Goal: Task Accomplishment & Management: Use online tool/utility

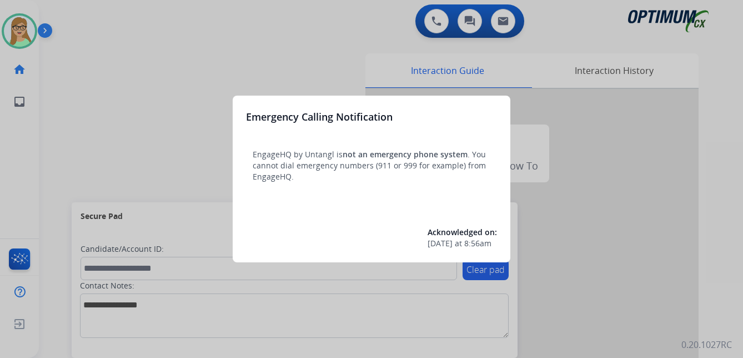
drag, startPoint x: 153, startPoint y: 93, endPoint x: 145, endPoint y: 92, distance: 7.8
click at [145, 92] on div at bounding box center [371, 179] width 743 height 358
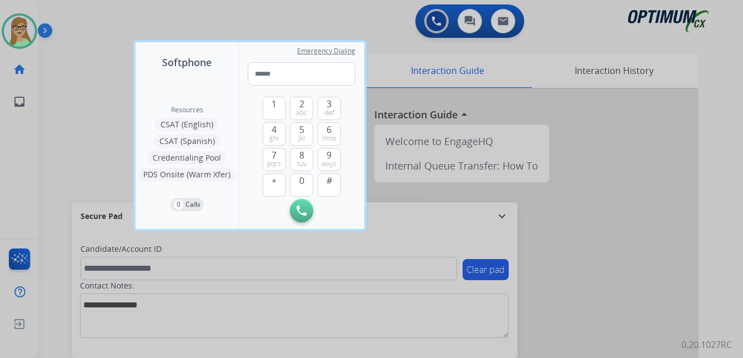
click at [87, 52] on div at bounding box center [371, 179] width 743 height 358
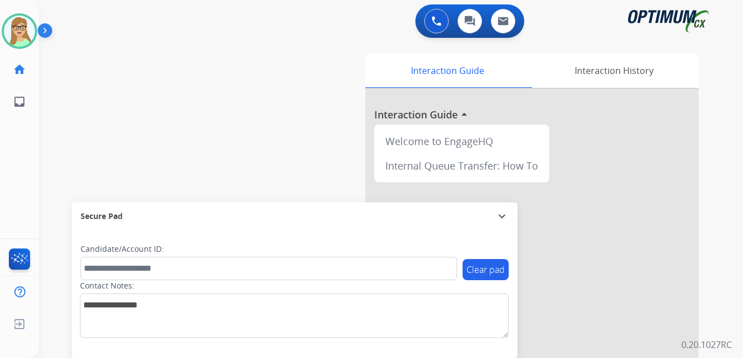
click at [104, 357] on div "Clear pad Candidate/Account ID: Contact Notes:" at bounding box center [295, 294] width 446 height 128
click at [8, 135] on div "[PERSON_NAME] Edit Avatar Agent: [PERSON_NAME] Profile: OCX Training home Home …" at bounding box center [19, 179] width 39 height 358
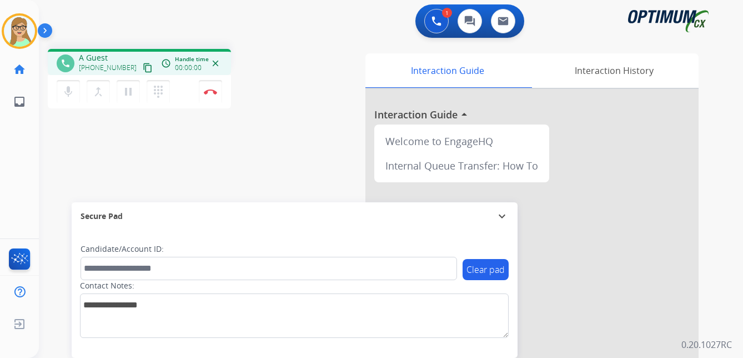
click at [10, 144] on div "[PERSON_NAME] Edit Avatar Agent: [PERSON_NAME] Profile: OCX Training home Home …" at bounding box center [19, 179] width 39 height 358
click at [143, 71] on mat-icon "content_copy" at bounding box center [148, 68] width 10 height 10
click at [212, 93] on img at bounding box center [210, 92] width 13 height 6
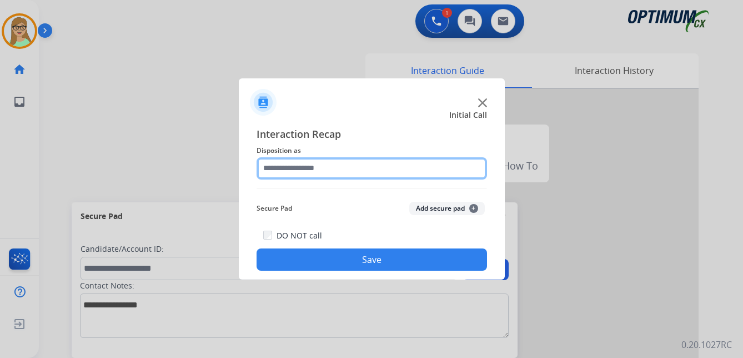
click at [300, 169] on input "text" at bounding box center [372, 168] width 230 height 22
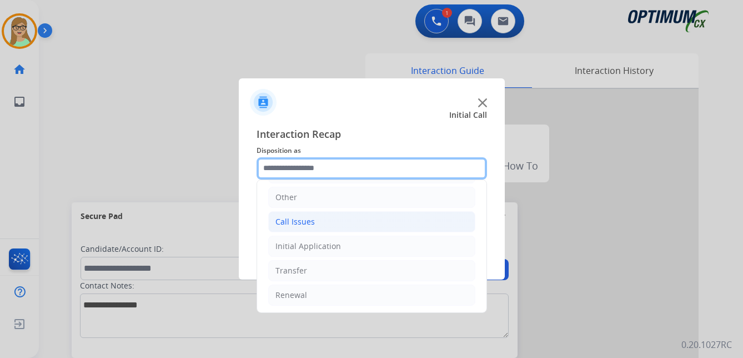
scroll to position [76, 0]
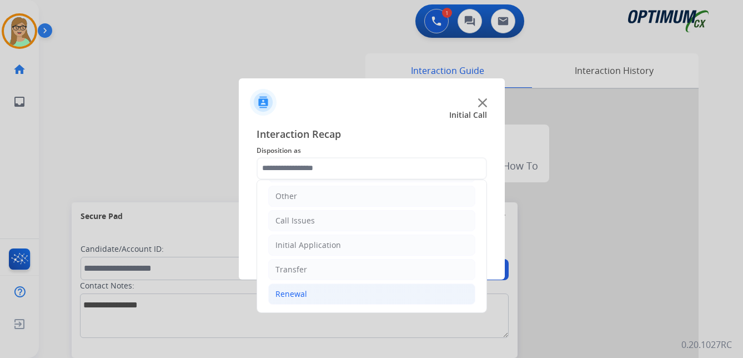
click at [294, 295] on div "Renewal" at bounding box center [291, 293] width 32 height 11
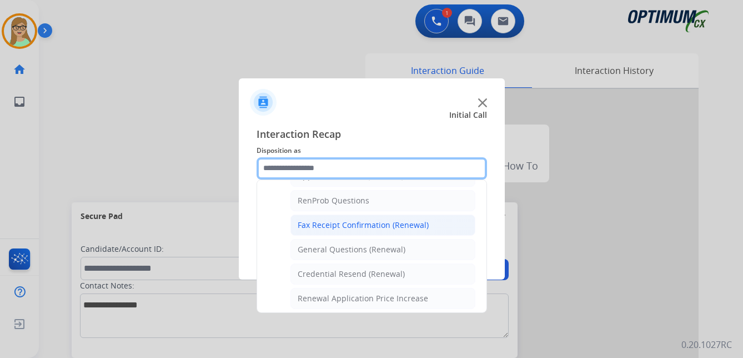
scroll to position [298, 0]
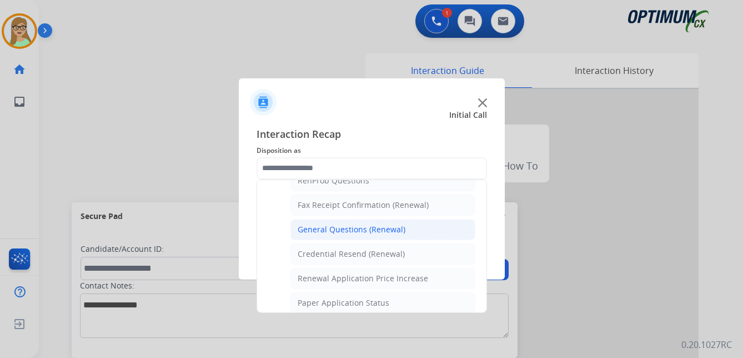
click at [350, 229] on div "General Questions (Renewal)" at bounding box center [352, 229] width 108 height 11
type input "**********"
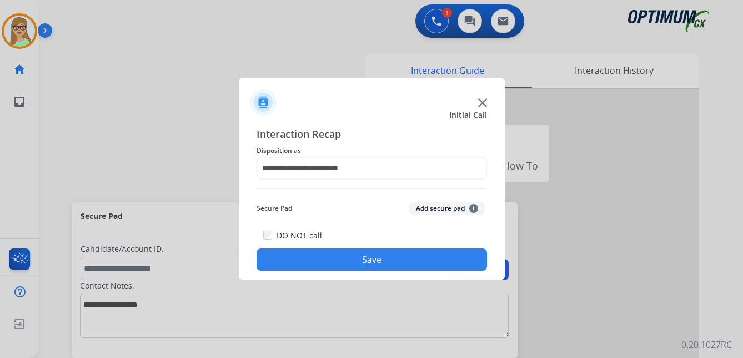
click at [339, 254] on button "Save" at bounding box center [372, 259] width 230 height 22
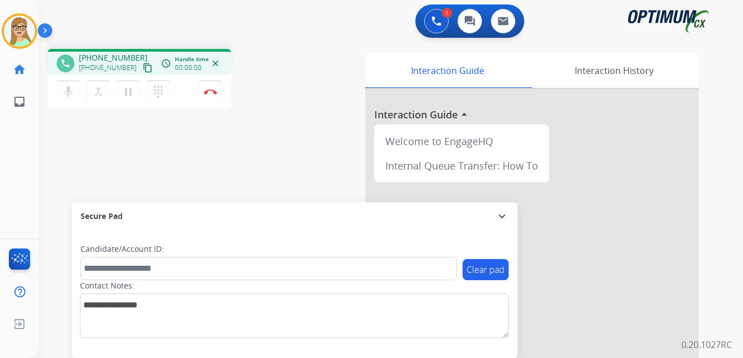
click at [143, 69] on mat-icon "content_copy" at bounding box center [148, 68] width 10 height 10
click at [11, 167] on div "[PERSON_NAME] Edit Avatar Agent: [PERSON_NAME] Profile: OCX Training home Home …" at bounding box center [19, 179] width 39 height 358
click at [212, 92] on img at bounding box center [210, 92] width 13 height 6
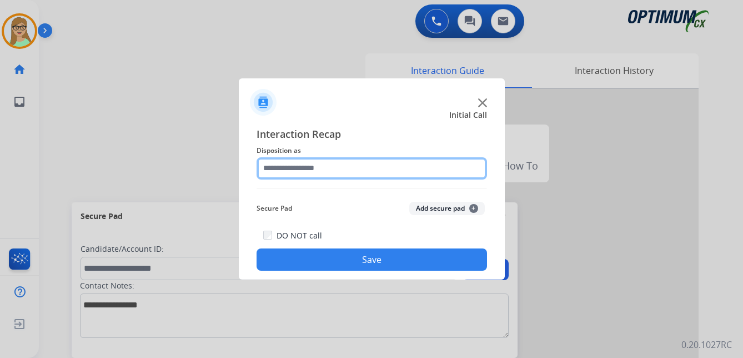
click at [305, 170] on input "text" at bounding box center [372, 168] width 230 height 22
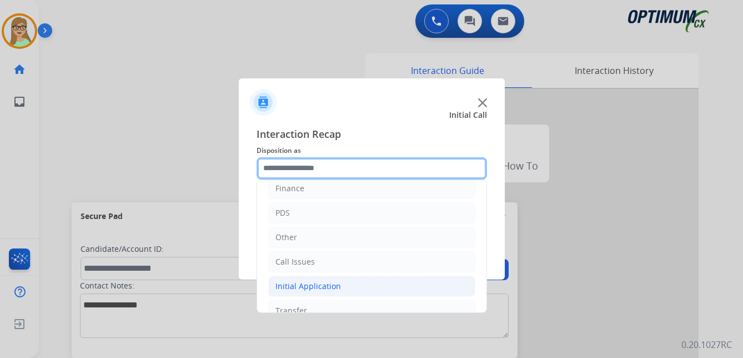
scroll to position [76, 0]
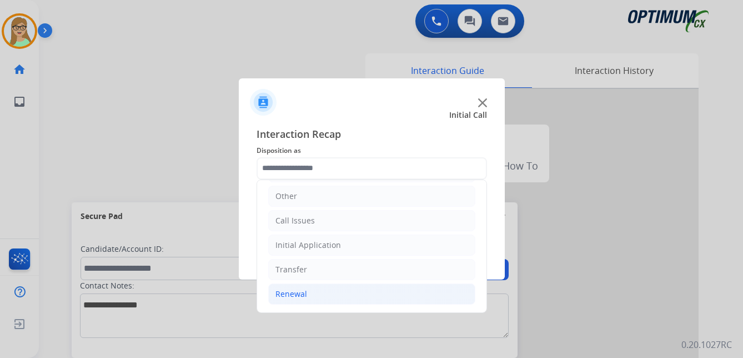
click at [299, 290] on div "Renewal" at bounding box center [291, 293] width 32 height 11
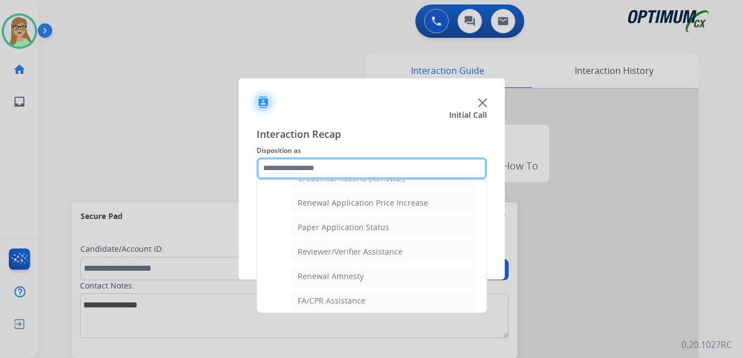
scroll to position [318, 0]
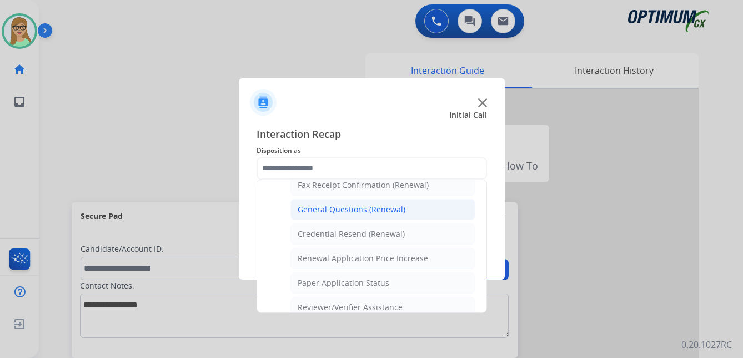
drag, startPoint x: 343, startPoint y: 212, endPoint x: 202, endPoint y: 138, distance: 159.4
click at [342, 212] on div "General Questions (Renewal)" at bounding box center [352, 209] width 108 height 11
type input "**********"
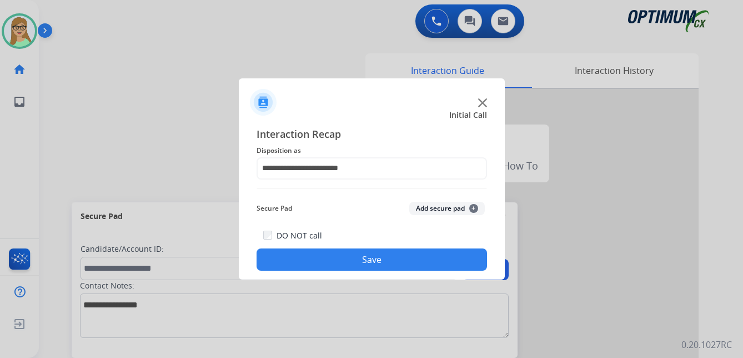
drag, startPoint x: 351, startPoint y: 260, endPoint x: 81, endPoint y: 77, distance: 326.6
click at [349, 259] on button "Save" at bounding box center [372, 259] width 230 height 22
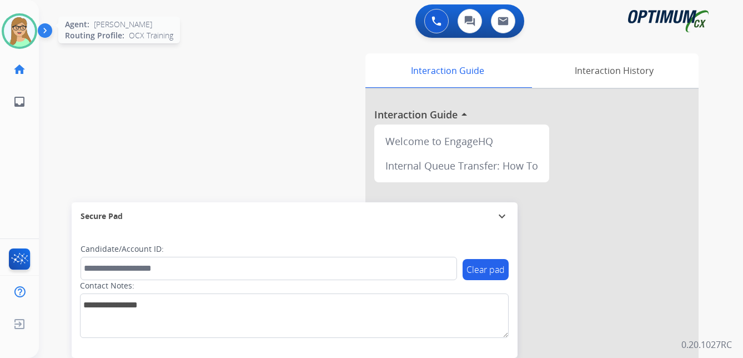
click at [27, 33] on img at bounding box center [19, 31] width 31 height 31
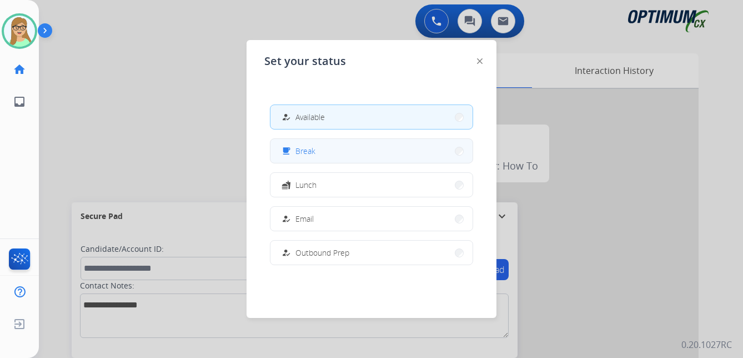
click at [314, 153] on span "Break" at bounding box center [305, 151] width 20 height 12
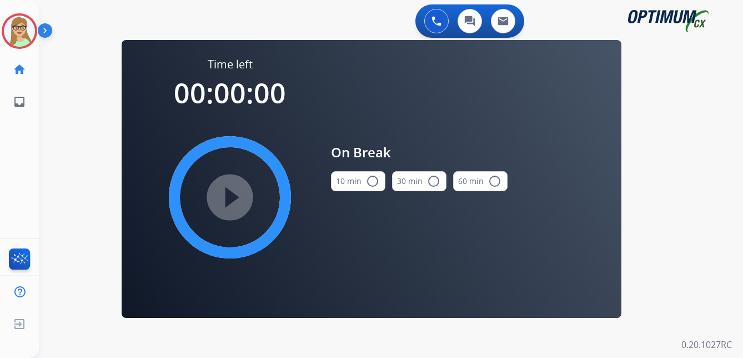
click at [376, 179] on mat-icon "radio_button_unchecked" at bounding box center [372, 180] width 13 height 13
click at [237, 195] on mat-icon "play_circle_filled" at bounding box center [229, 196] width 13 height 13
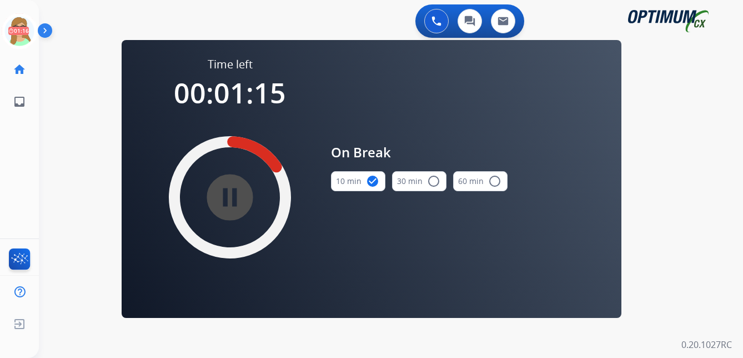
click at [53, 109] on div "0 Voice Interactions 0 Chat Interactions 0 Email Interactions swap_horiz Break …" at bounding box center [391, 179] width 704 height 358
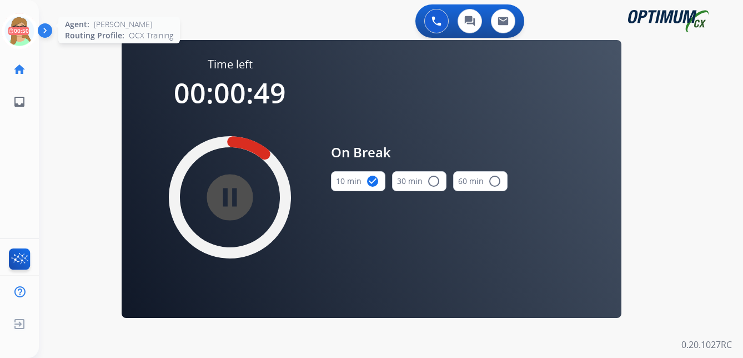
click at [25, 31] on icon at bounding box center [20, 31] width 36 height 36
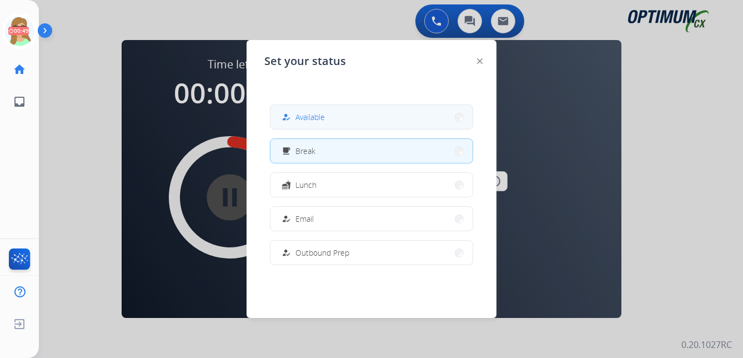
click at [324, 116] on span "Available" at bounding box center [309, 117] width 29 height 12
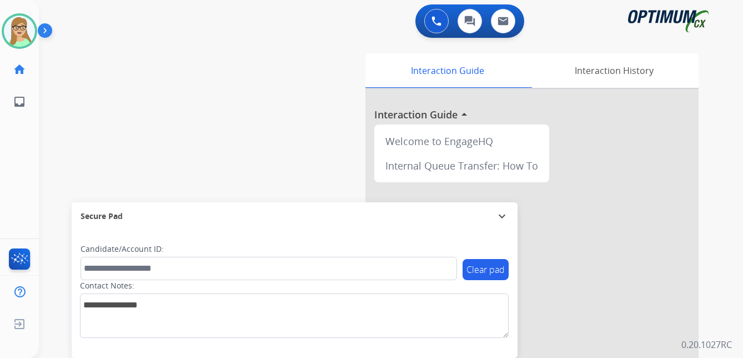
click at [42, 152] on div "swap_horiz Break voice bridge close_fullscreen Connect 3-Way Call merge_type Se…" at bounding box center [377, 271] width 677 height 463
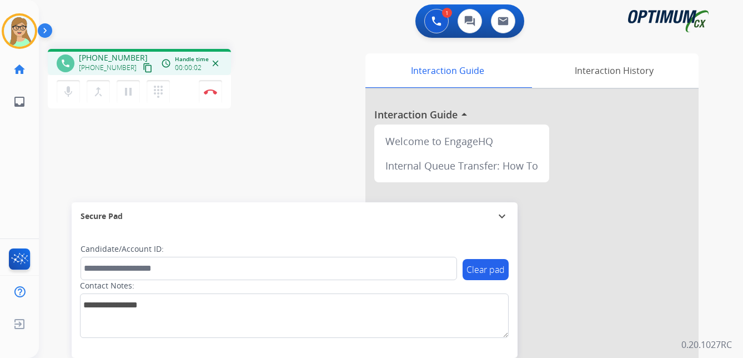
click at [143, 63] on mat-icon "content_copy" at bounding box center [148, 68] width 10 height 10
click at [266, 187] on div "phone [PHONE_NUMBER] [PHONE_NUMBER] content_copy access_time Call metrics Queue…" at bounding box center [377, 271] width 677 height 463
click at [211, 89] on img at bounding box center [210, 92] width 13 height 6
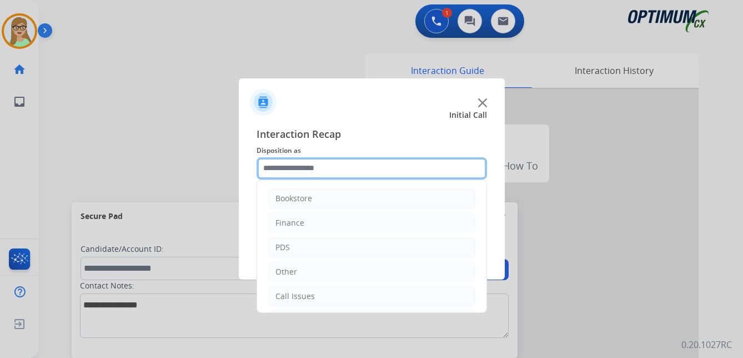
click at [291, 166] on input "text" at bounding box center [372, 168] width 230 height 22
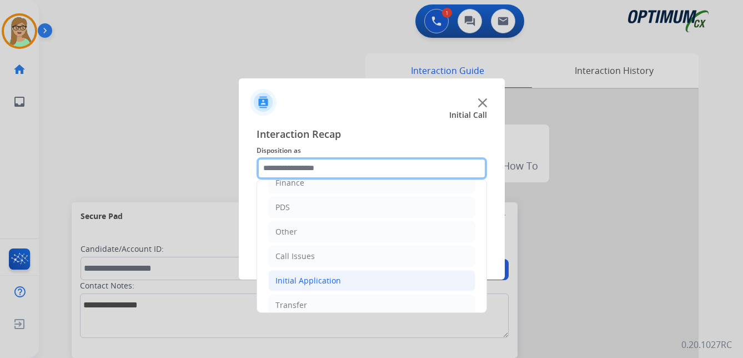
scroll to position [76, 0]
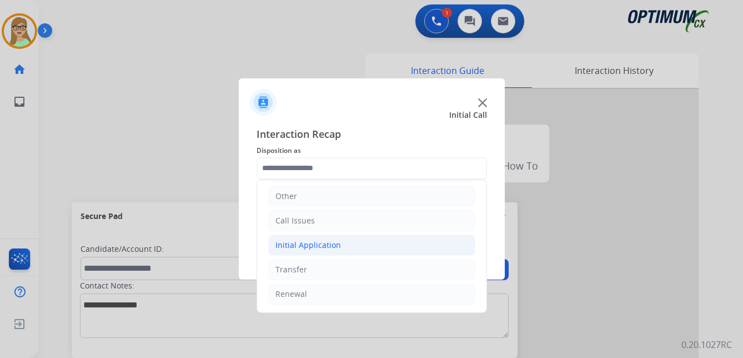
click at [319, 242] on div "Initial Application" at bounding box center [308, 244] width 66 height 11
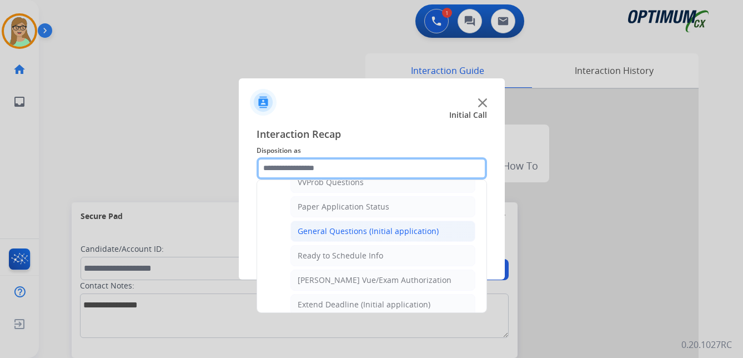
scroll to position [631, 0]
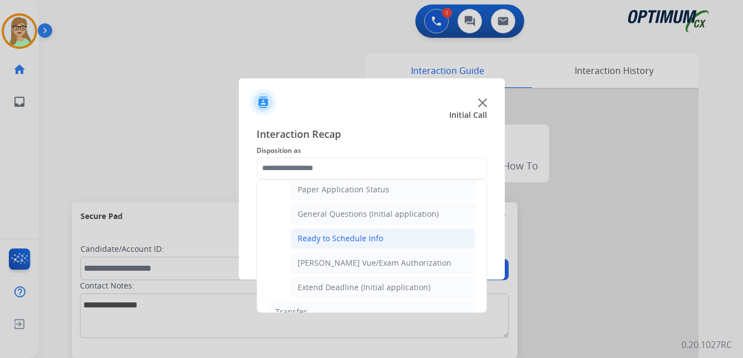
click at [344, 237] on div "Ready to Schedule Info" at bounding box center [341, 238] width 86 height 11
type input "**********"
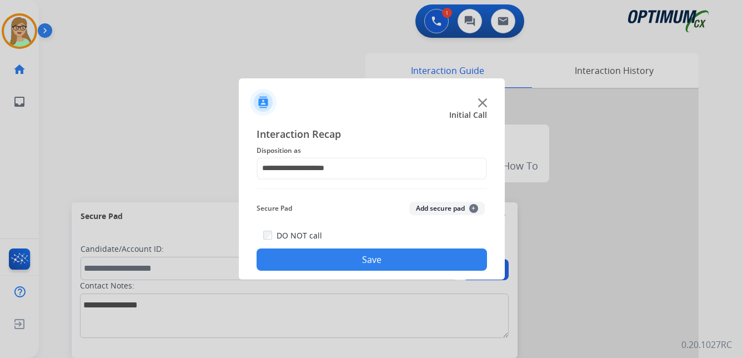
drag, startPoint x: 326, startPoint y: 260, endPoint x: 92, endPoint y: 267, distance: 234.4
click at [320, 260] on button "Save" at bounding box center [372, 259] width 230 height 22
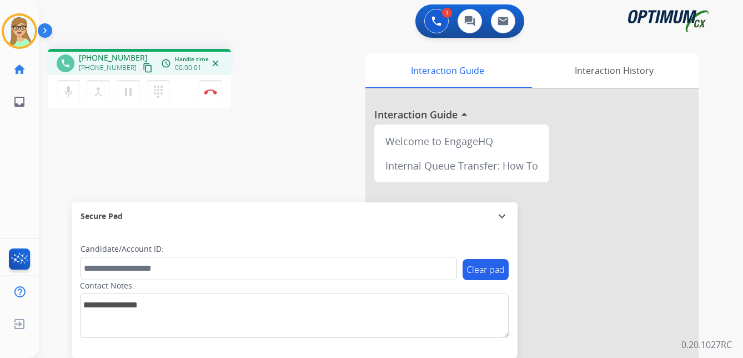
drag, startPoint x: 137, startPoint y: 67, endPoint x: 123, endPoint y: 70, distance: 14.2
click at [143, 67] on mat-icon "content_copy" at bounding box center [148, 68] width 10 height 10
click at [212, 90] on img at bounding box center [210, 92] width 13 height 6
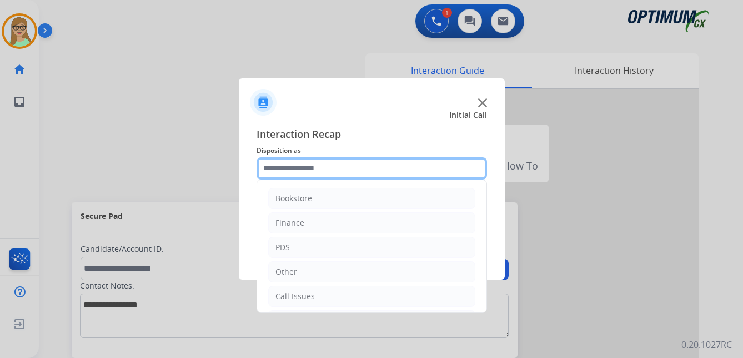
click at [289, 168] on input "text" at bounding box center [372, 168] width 230 height 22
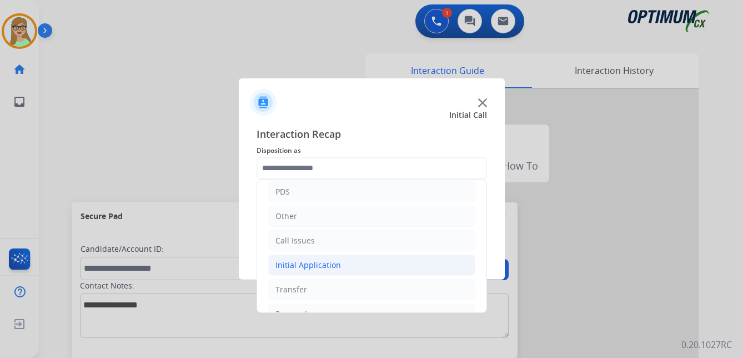
click at [313, 265] on div "Initial Application" at bounding box center [308, 264] width 66 height 11
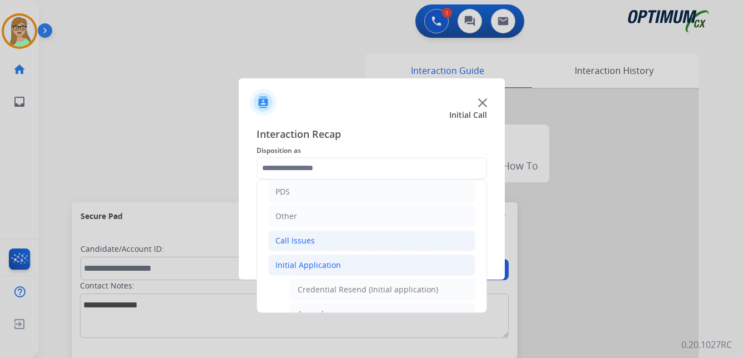
click at [292, 240] on div "Call Issues" at bounding box center [294, 240] width 39 height 11
click at [297, 237] on div "Call Issues" at bounding box center [294, 240] width 39 height 11
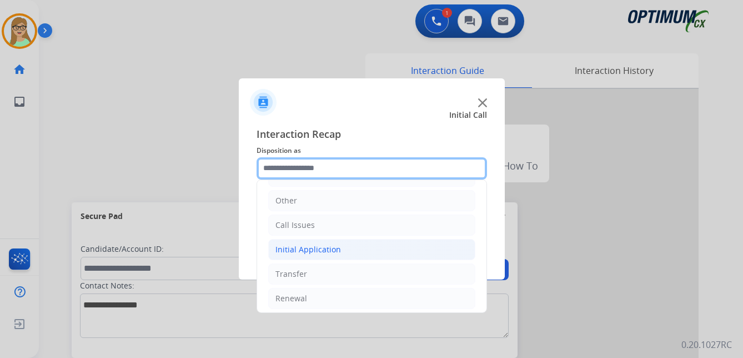
scroll to position [76, 0]
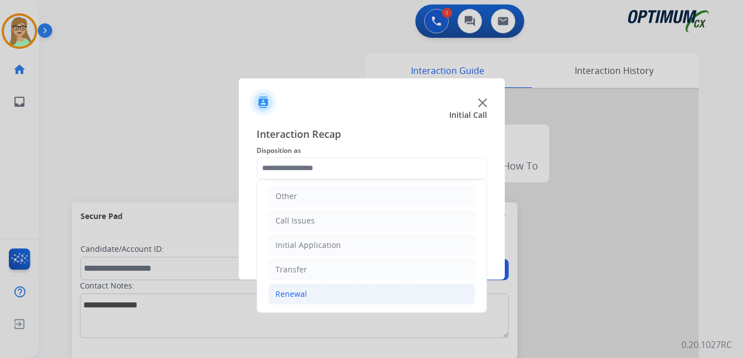
click at [285, 291] on div "Renewal" at bounding box center [291, 293] width 32 height 11
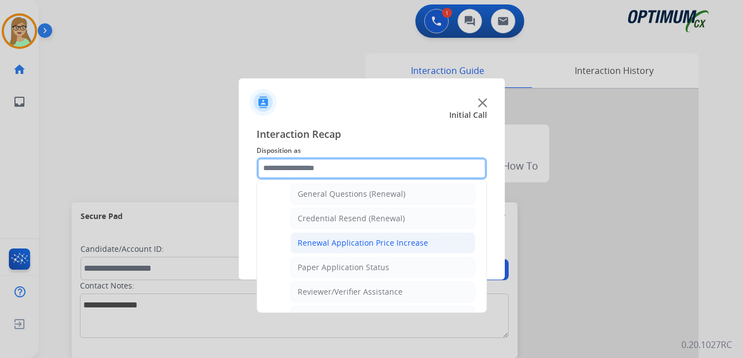
scroll to position [353, 0]
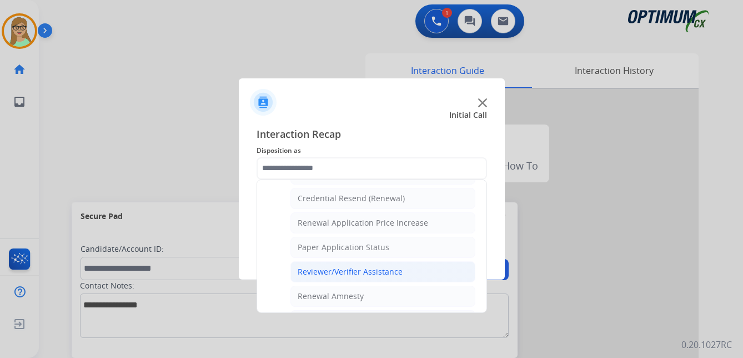
click at [339, 271] on div "Reviewer/Verifier Assistance" at bounding box center [350, 271] width 105 height 11
type input "**********"
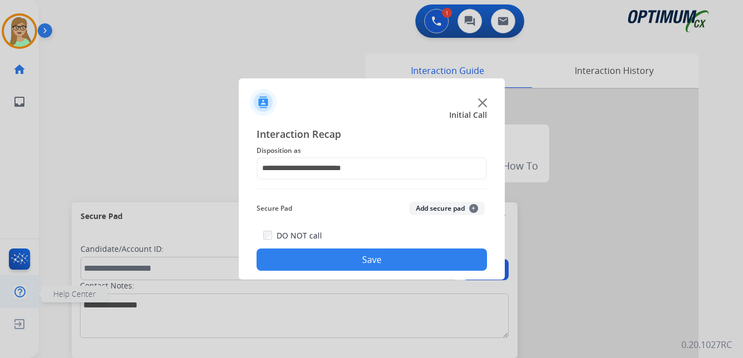
drag, startPoint x: 326, startPoint y: 264, endPoint x: 8, endPoint y: 286, distance: 319.5
click at [318, 264] on button "Save" at bounding box center [372, 259] width 230 height 22
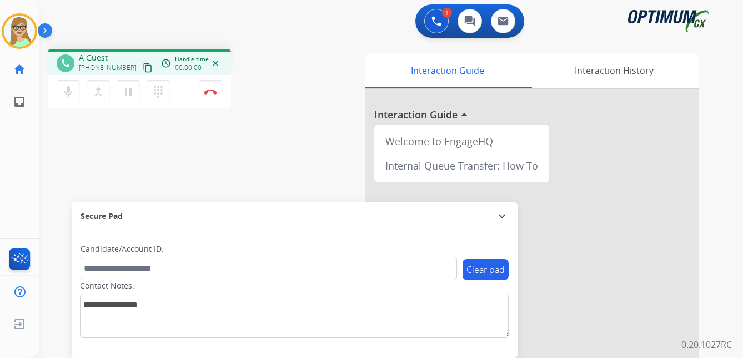
click at [143, 70] on mat-icon "content_copy" at bounding box center [148, 68] width 10 height 10
click at [210, 90] on img at bounding box center [210, 92] width 13 height 6
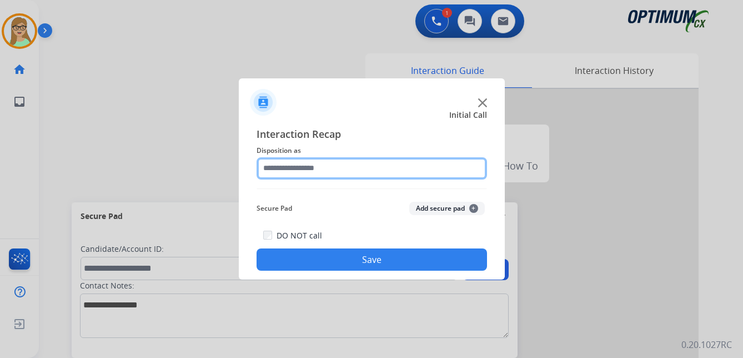
click at [288, 167] on input "text" at bounding box center [372, 168] width 230 height 22
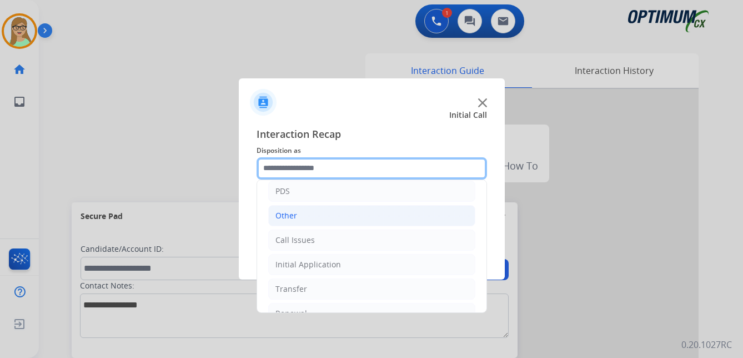
scroll to position [76, 0]
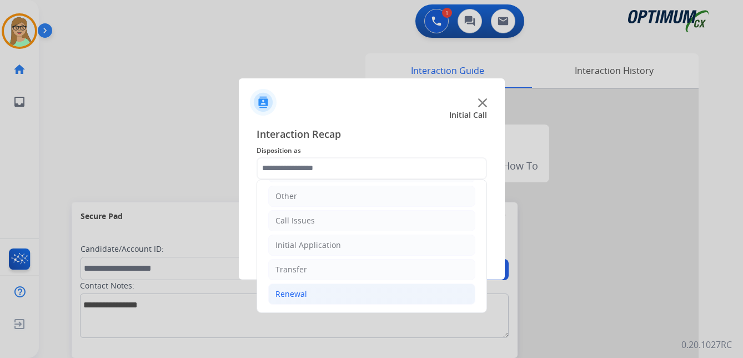
click at [289, 291] on div "Renewal" at bounding box center [291, 293] width 32 height 11
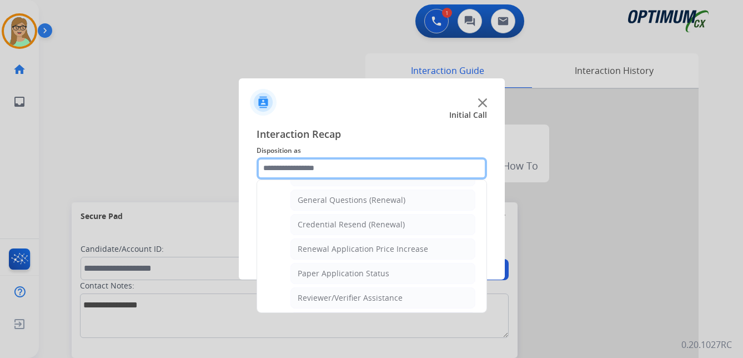
scroll to position [318, 0]
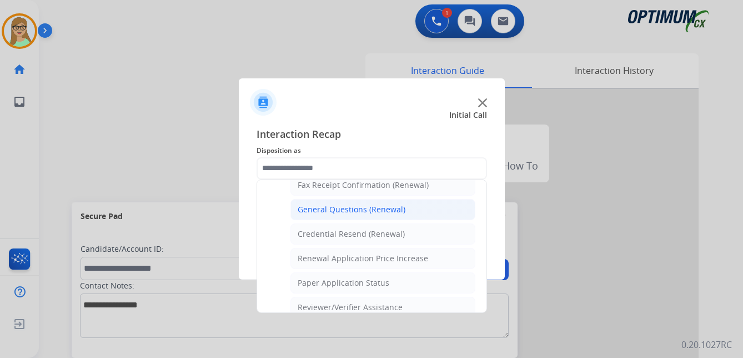
click at [348, 209] on div "General Questions (Renewal)" at bounding box center [352, 209] width 108 height 11
type input "**********"
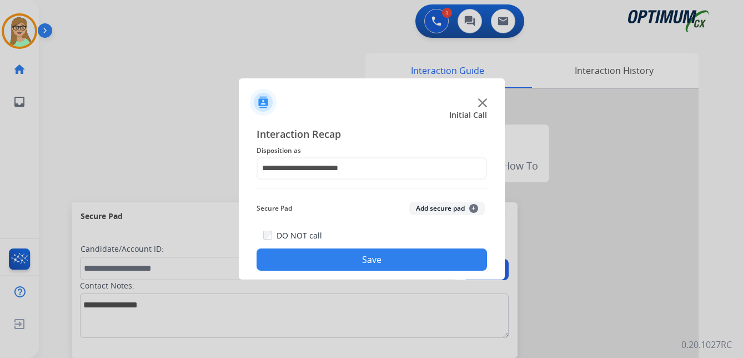
click at [326, 251] on button "Save" at bounding box center [372, 259] width 230 height 22
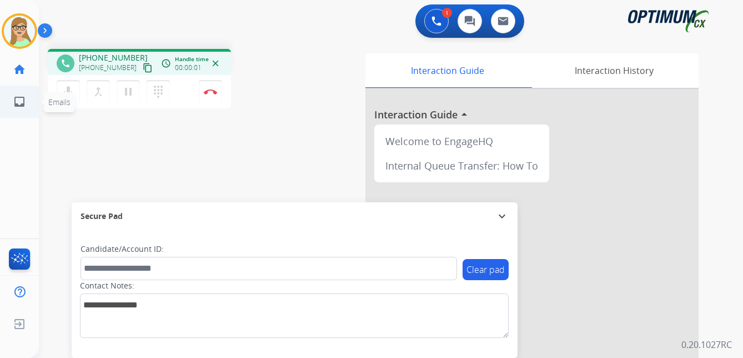
drag, startPoint x: 138, startPoint y: 68, endPoint x: 2, endPoint y: 104, distance: 140.6
click at [124, 72] on div "[PHONE_NUMBER] content_copy" at bounding box center [117, 67] width 76 height 13
click at [143, 66] on mat-icon "content_copy" at bounding box center [148, 68] width 10 height 10
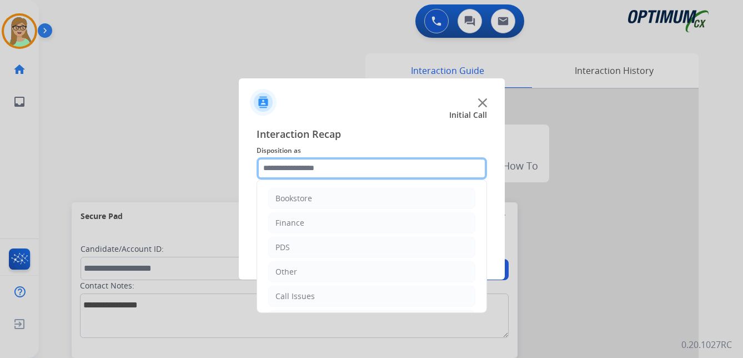
click at [319, 169] on input "text" at bounding box center [372, 168] width 230 height 22
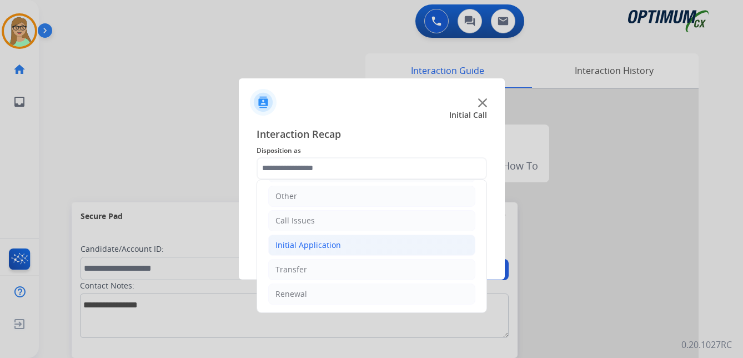
click at [319, 243] on div "Initial Application" at bounding box center [308, 244] width 66 height 11
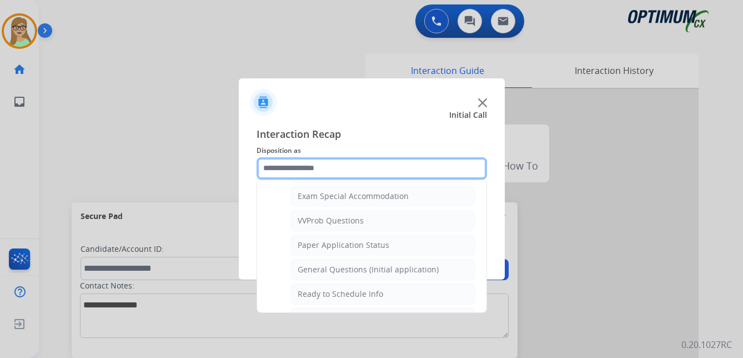
scroll to position [631, 0]
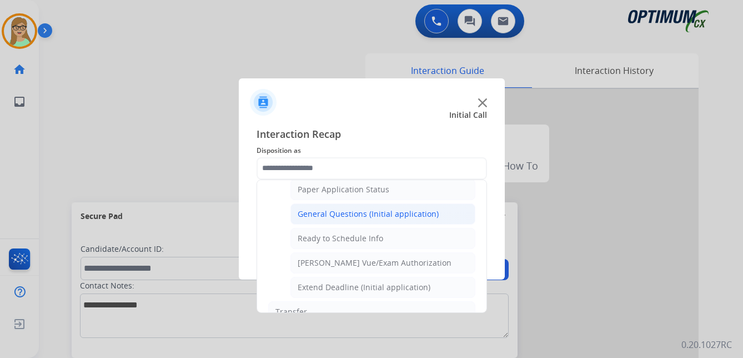
click at [348, 217] on div "General Questions (Initial application)" at bounding box center [368, 213] width 141 height 11
type input "**********"
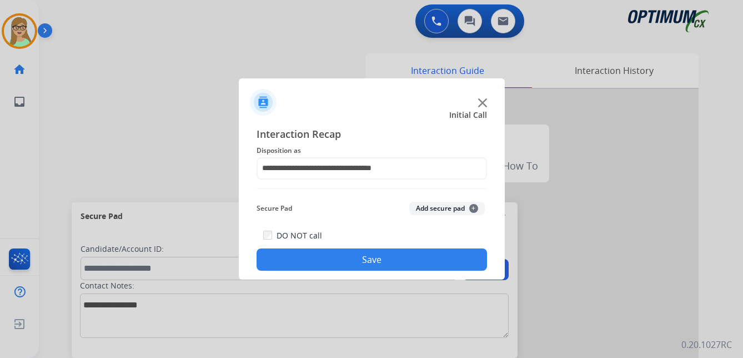
click at [357, 263] on button "Save" at bounding box center [372, 259] width 230 height 22
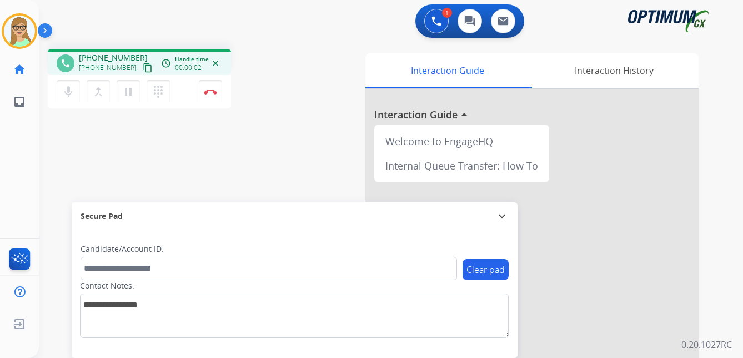
click at [143, 68] on mat-icon "content_copy" at bounding box center [148, 68] width 10 height 10
click at [213, 90] on img at bounding box center [210, 92] width 13 height 6
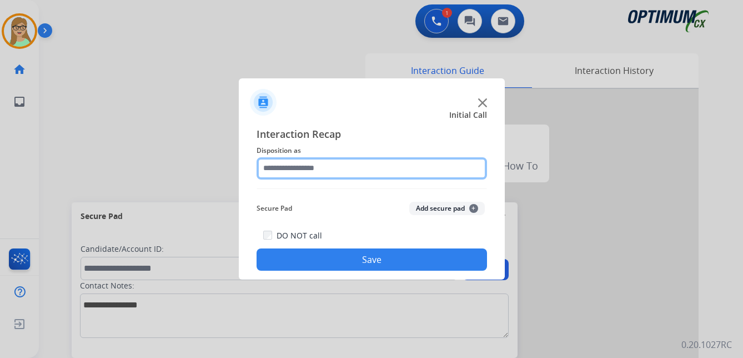
click at [296, 163] on input "text" at bounding box center [372, 168] width 230 height 22
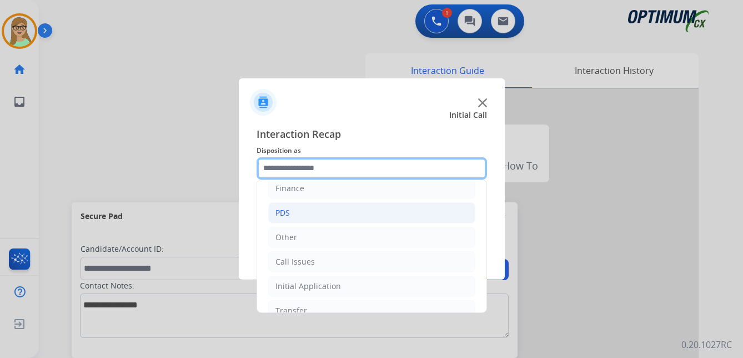
scroll to position [76, 0]
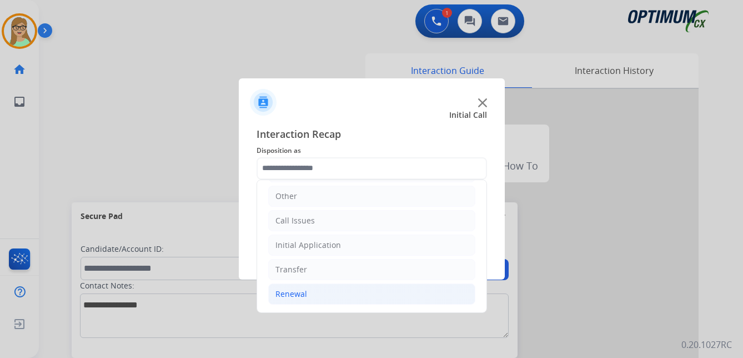
click at [295, 295] on div "Renewal" at bounding box center [291, 293] width 32 height 11
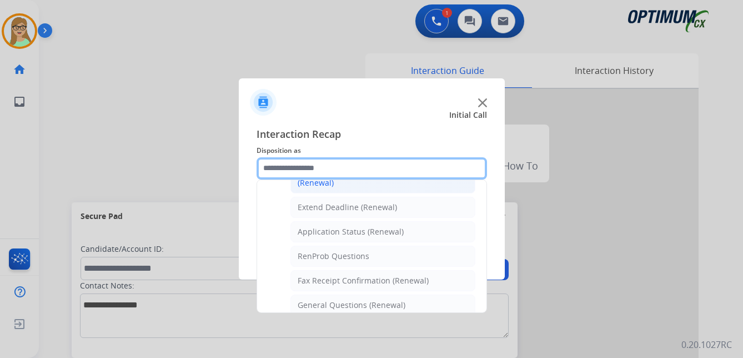
scroll to position [242, 0]
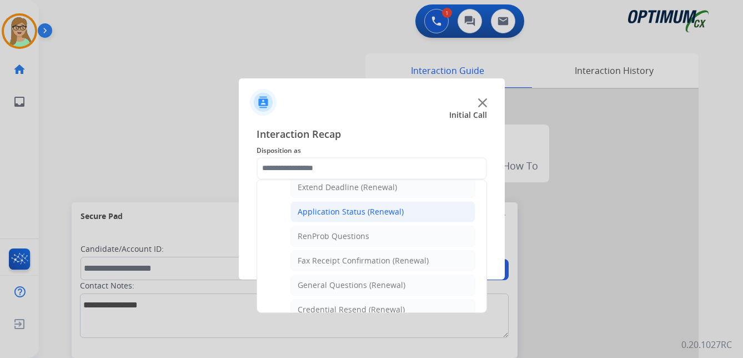
click at [333, 210] on div "Application Status (Renewal)" at bounding box center [351, 211] width 106 height 11
type input "**********"
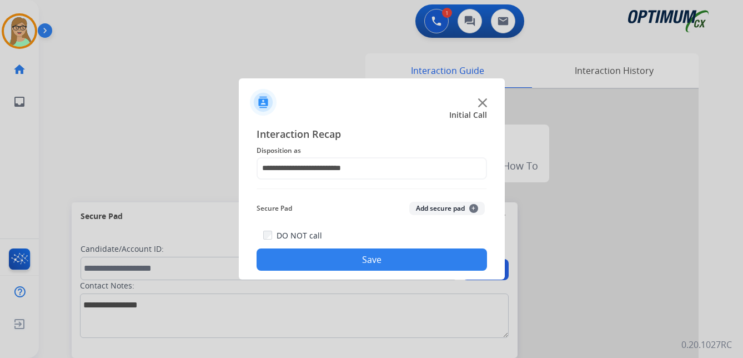
click at [317, 260] on button "Save" at bounding box center [372, 259] width 230 height 22
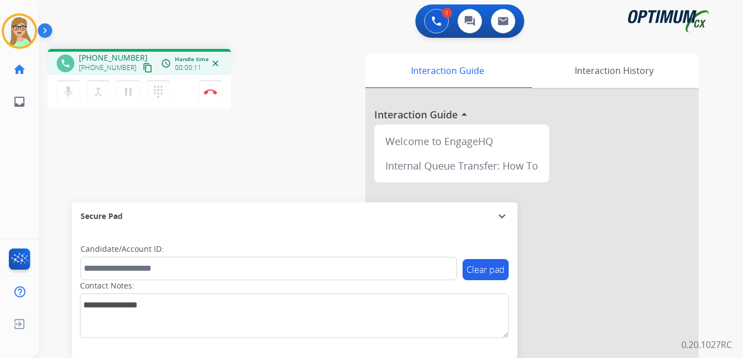
click at [143, 69] on mat-icon "content_copy" at bounding box center [148, 68] width 10 height 10
click at [158, 92] on mat-icon "dialpad" at bounding box center [158, 91] width 13 height 13
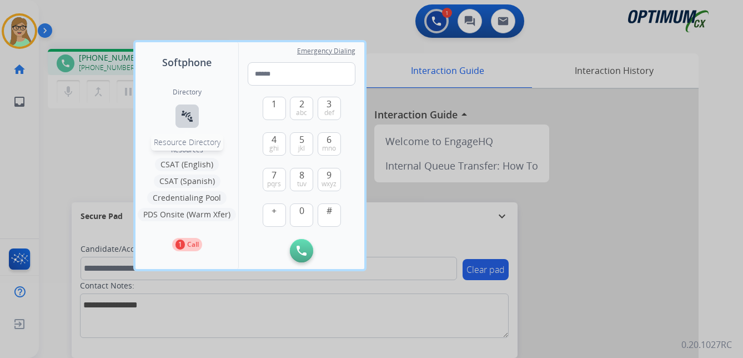
click at [189, 117] on mat-icon "connect_without_contact" at bounding box center [186, 115] width 13 height 13
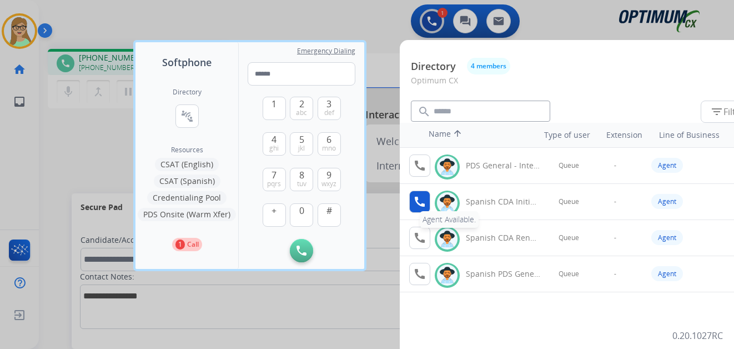
click at [418, 202] on mat-icon "call" at bounding box center [419, 201] width 13 height 13
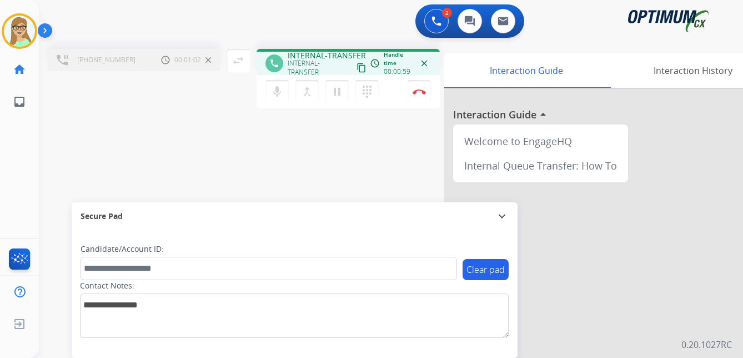
drag, startPoint x: 308, startPoint y: 92, endPoint x: 263, endPoint y: 86, distance: 45.5
click at [306, 93] on mat-icon "merge_type" at bounding box center [306, 91] width 13 height 13
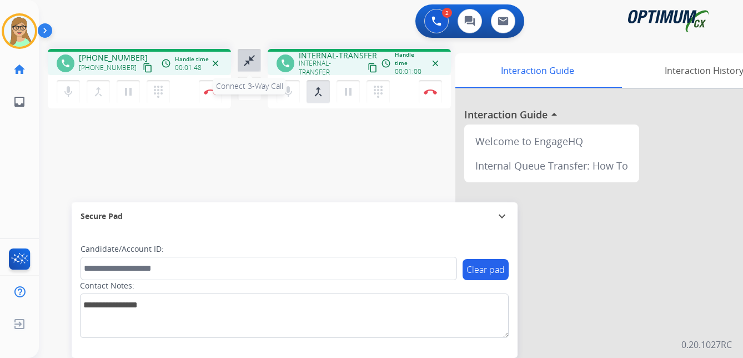
click at [246, 61] on mat-icon "close_fullscreen" at bounding box center [249, 60] width 13 height 13
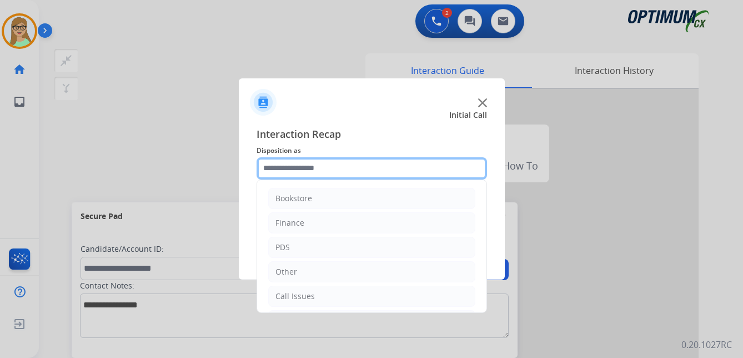
click at [311, 168] on input "text" at bounding box center [372, 168] width 230 height 22
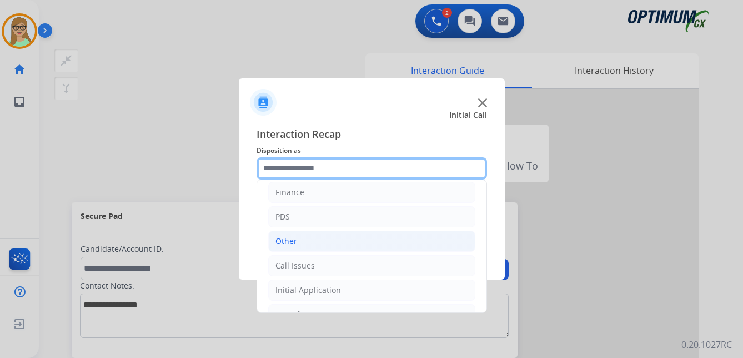
scroll to position [56, 0]
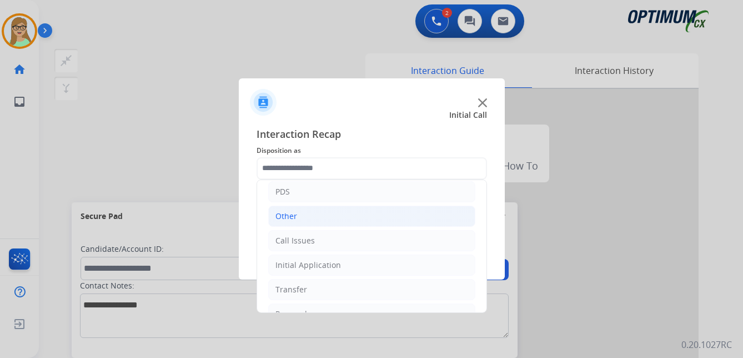
click at [285, 219] on div "Other" at bounding box center [286, 215] width 22 height 11
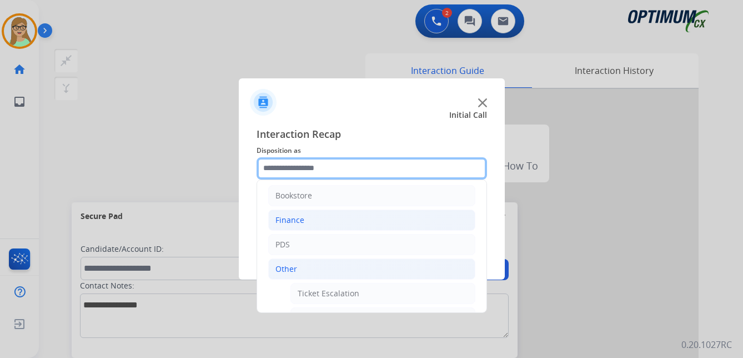
scroll to position [0, 0]
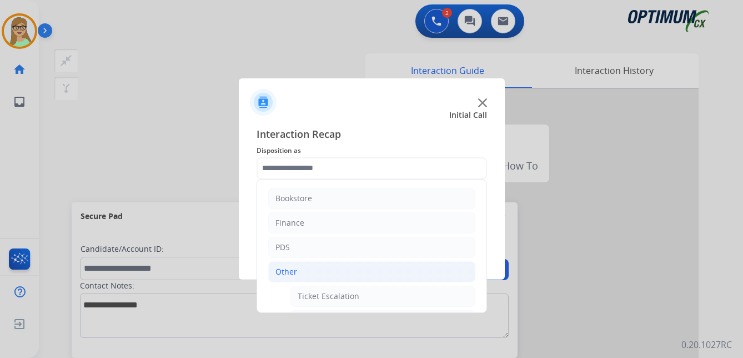
click at [279, 266] on div "Other" at bounding box center [286, 271] width 22 height 11
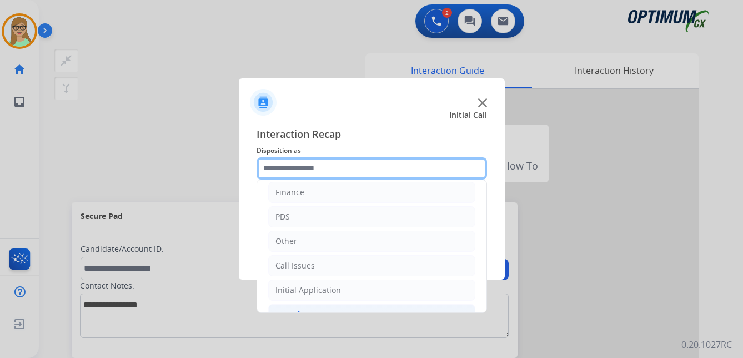
scroll to position [56, 0]
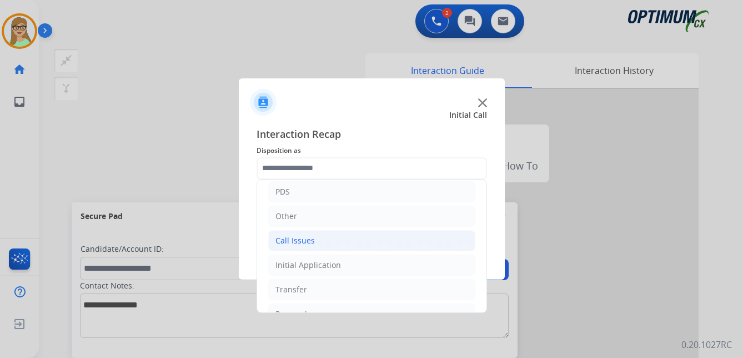
click at [301, 242] on div "Call Issues" at bounding box center [294, 240] width 39 height 11
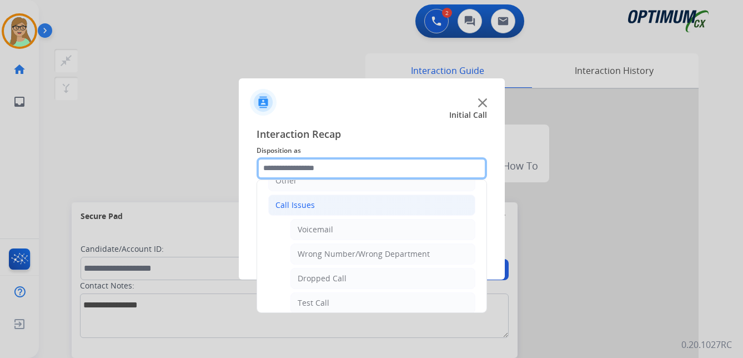
scroll to position [111, 0]
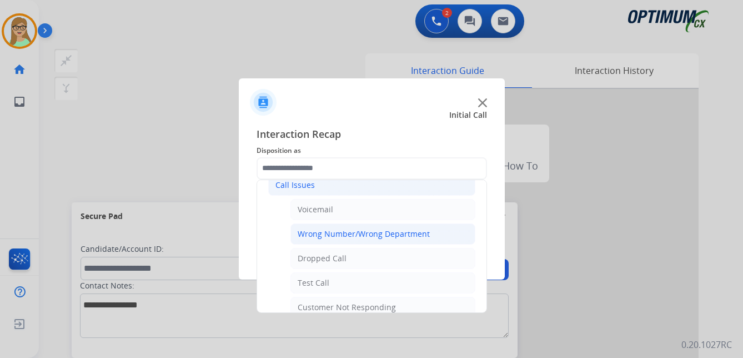
click at [368, 237] on div "Wrong Number/Wrong Department" at bounding box center [364, 233] width 132 height 11
type input "**********"
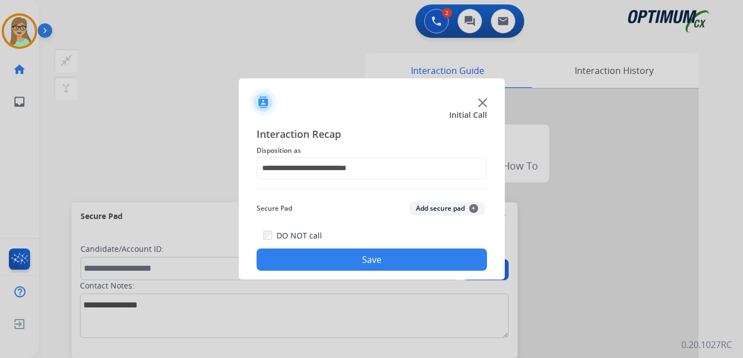
drag, startPoint x: 358, startPoint y: 262, endPoint x: 64, endPoint y: 238, distance: 294.7
click at [358, 262] on button "Save" at bounding box center [372, 259] width 230 height 22
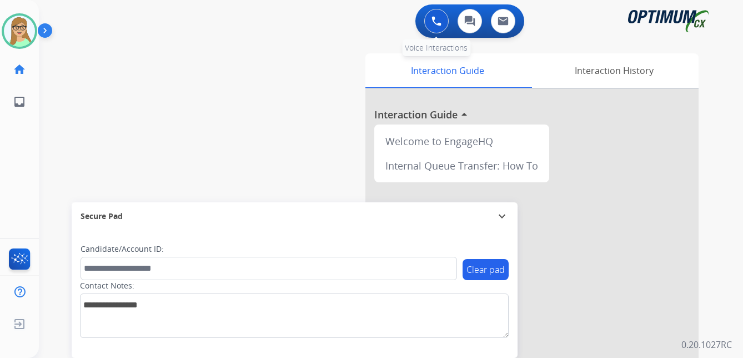
click at [432, 23] on img at bounding box center [436, 21] width 10 height 10
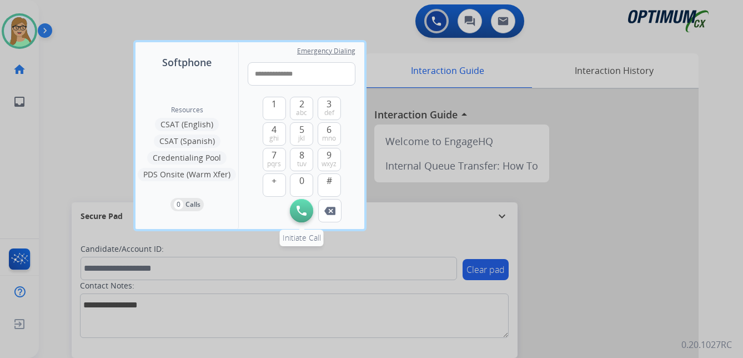
type input "**********"
click at [299, 207] on img at bounding box center [301, 210] width 10 height 10
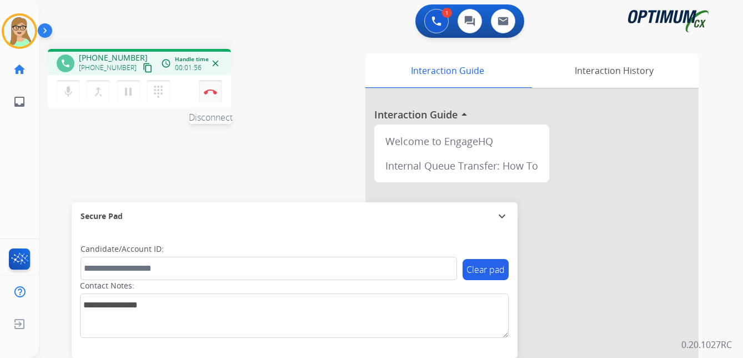
click at [213, 89] on img at bounding box center [210, 92] width 13 height 6
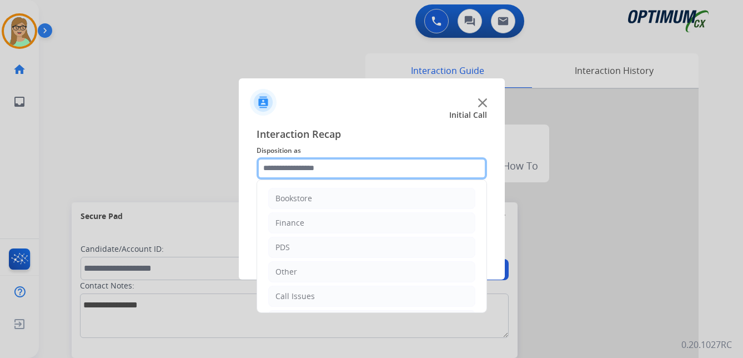
click at [304, 170] on input "text" at bounding box center [372, 168] width 230 height 22
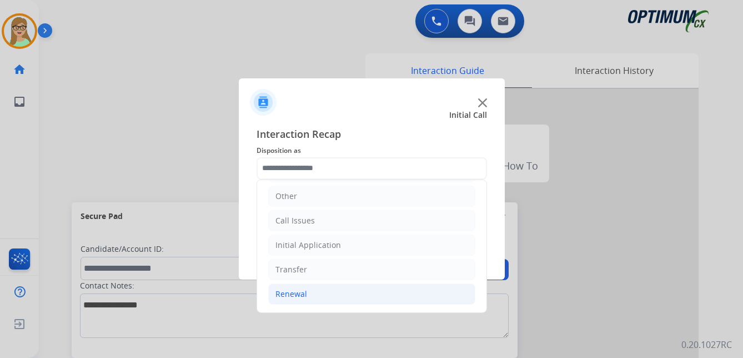
click at [295, 294] on div "Renewal" at bounding box center [291, 293] width 32 height 11
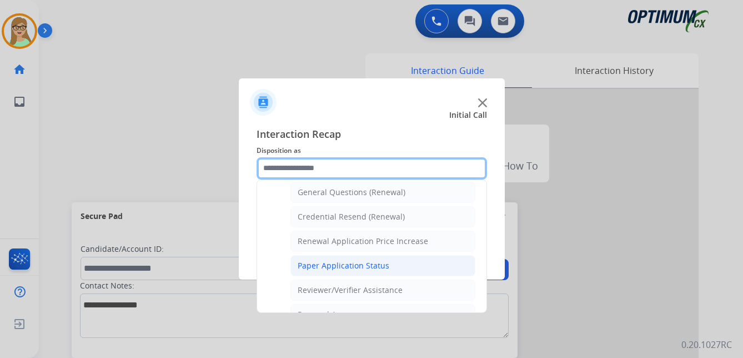
scroll to position [318, 0]
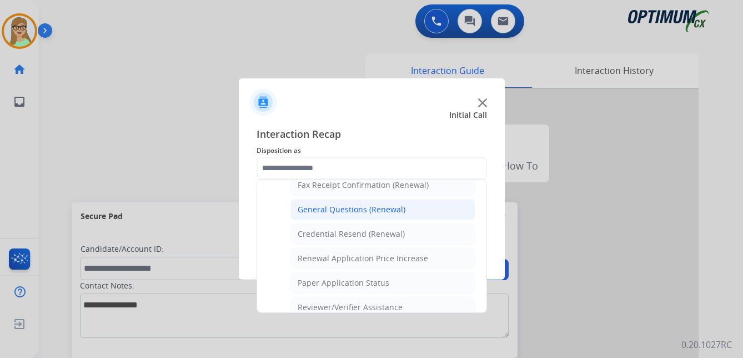
click at [338, 209] on div "General Questions (Renewal)" at bounding box center [352, 209] width 108 height 11
type input "**********"
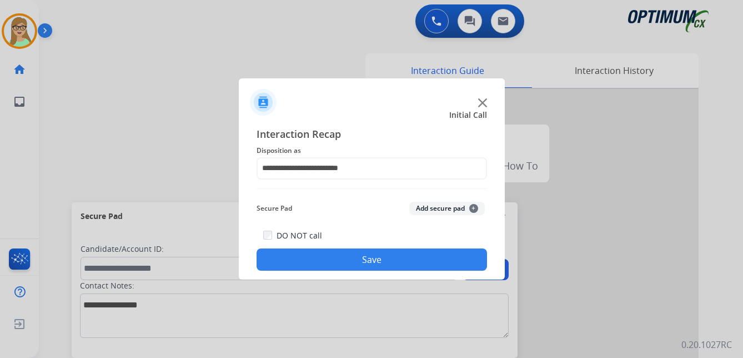
click at [336, 254] on button "Save" at bounding box center [372, 259] width 230 height 22
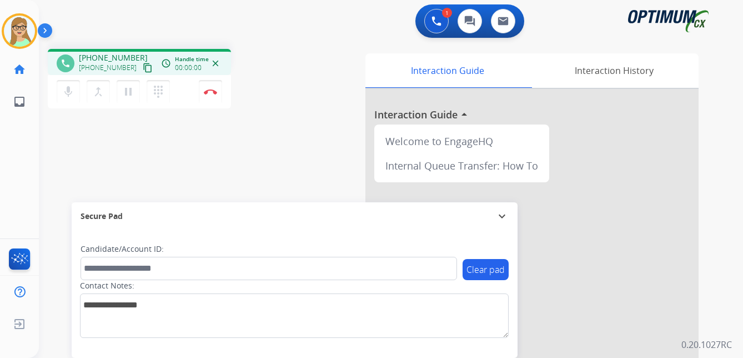
click at [143, 69] on mat-icon "content_copy" at bounding box center [148, 68] width 10 height 10
click at [212, 89] on img at bounding box center [210, 92] width 13 height 6
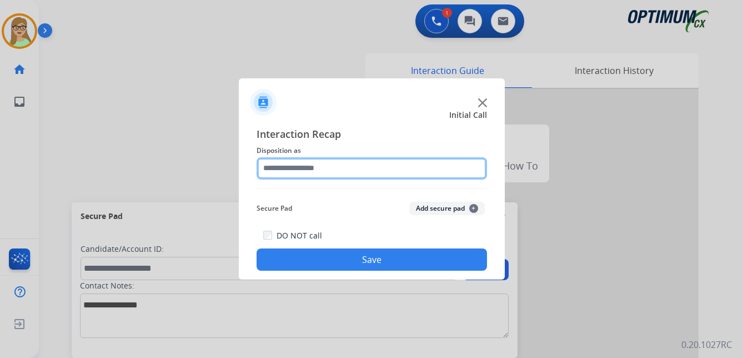
click at [301, 169] on input "text" at bounding box center [372, 168] width 230 height 22
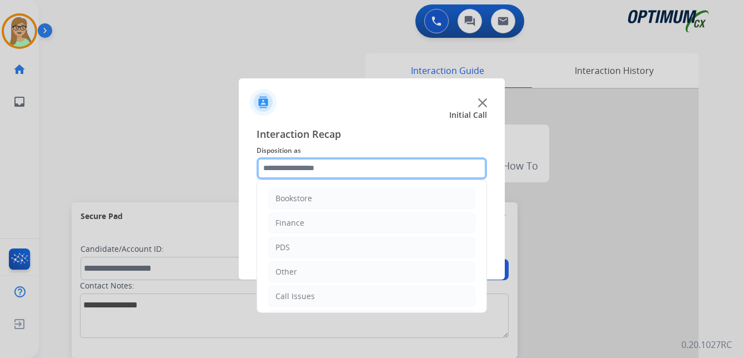
scroll to position [56, 0]
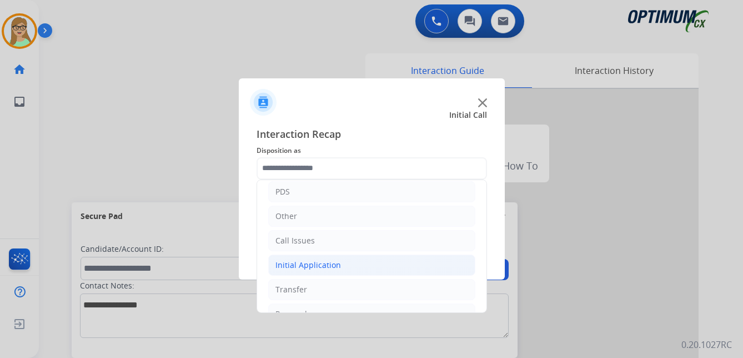
click at [325, 266] on div "Initial Application" at bounding box center [308, 264] width 66 height 11
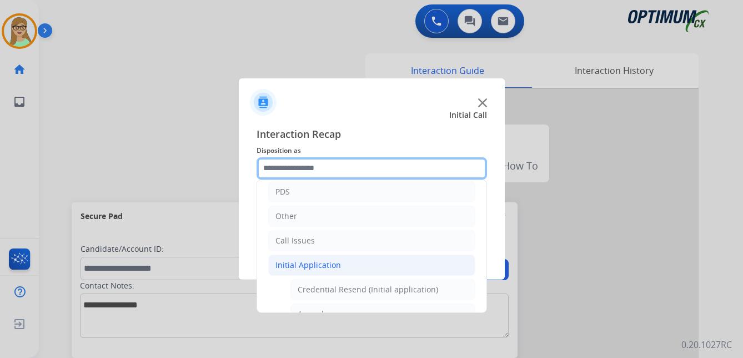
scroll to position [111, 0]
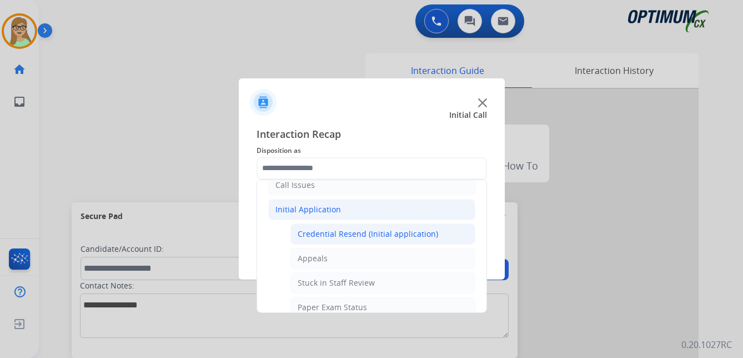
click at [345, 235] on div "Credential Resend (Initial application)" at bounding box center [368, 233] width 140 height 11
type input "**********"
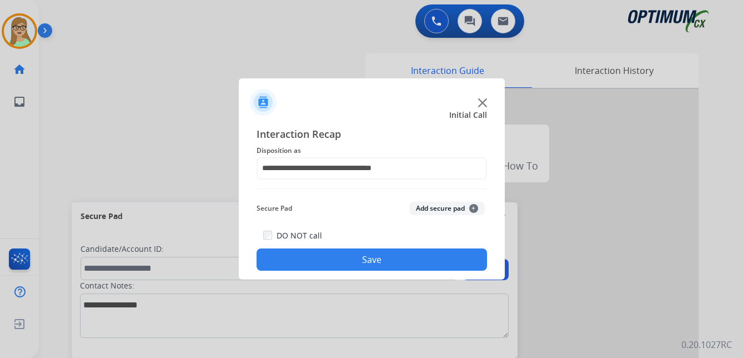
drag, startPoint x: 337, startPoint y: 265, endPoint x: 309, endPoint y: 269, distance: 28.5
click at [336, 265] on button "Save" at bounding box center [372, 259] width 230 height 22
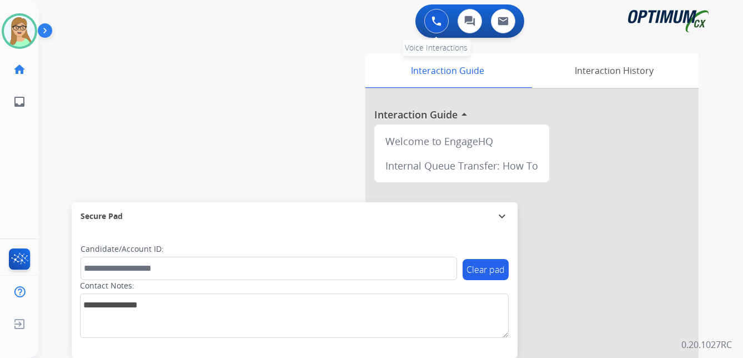
click at [430, 17] on button at bounding box center [436, 21] width 24 height 24
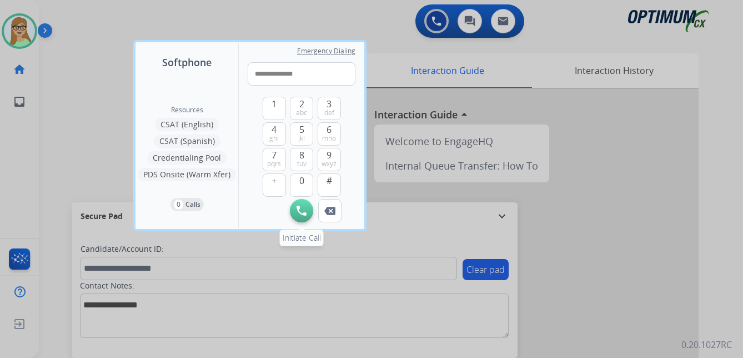
type input "**********"
click at [303, 215] on button "Initiate Call" at bounding box center [301, 210] width 23 height 23
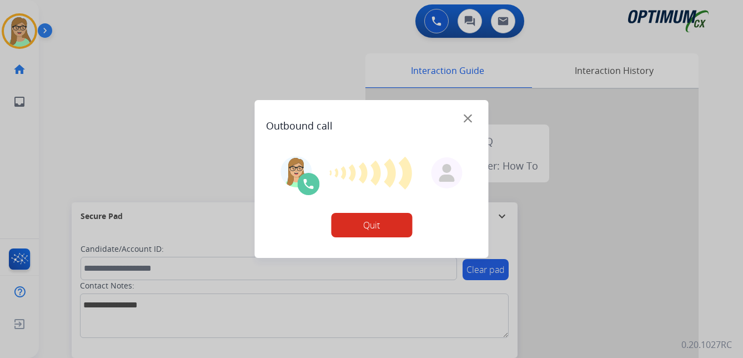
click at [370, 224] on button "Quit" at bounding box center [371, 225] width 81 height 24
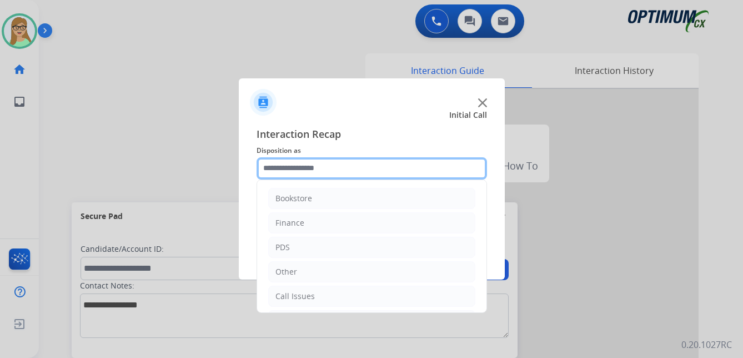
click at [306, 169] on input "text" at bounding box center [372, 168] width 230 height 22
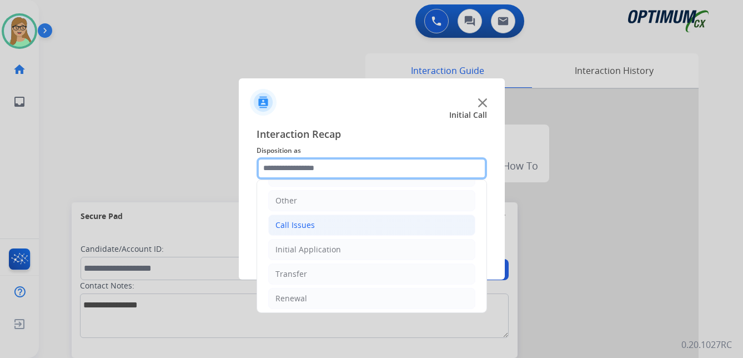
scroll to position [76, 0]
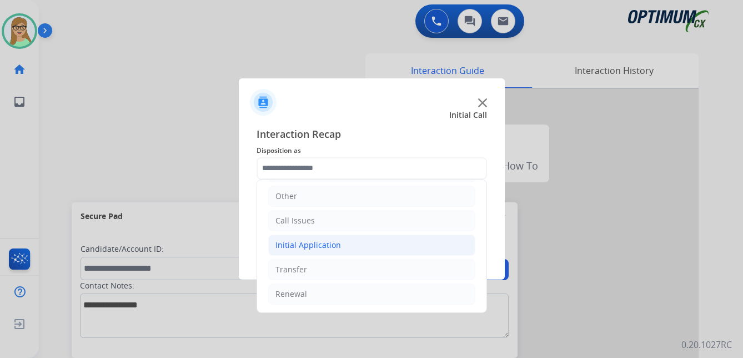
click at [313, 243] on div "Initial Application" at bounding box center [308, 244] width 66 height 11
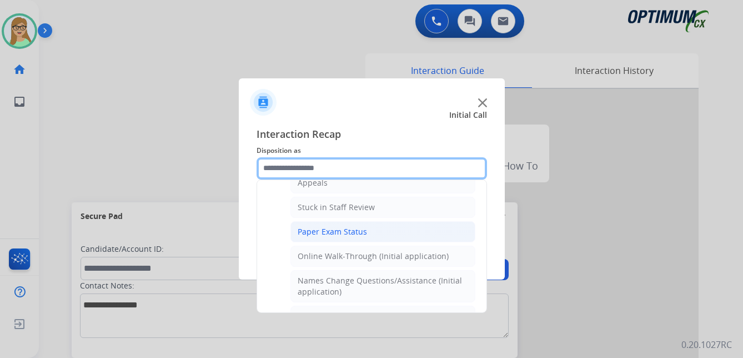
scroll to position [131, 0]
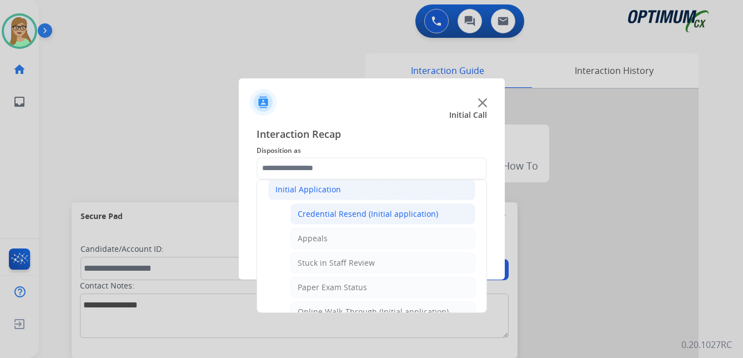
click at [364, 217] on div "Credential Resend (Initial application)" at bounding box center [368, 213] width 140 height 11
type input "**********"
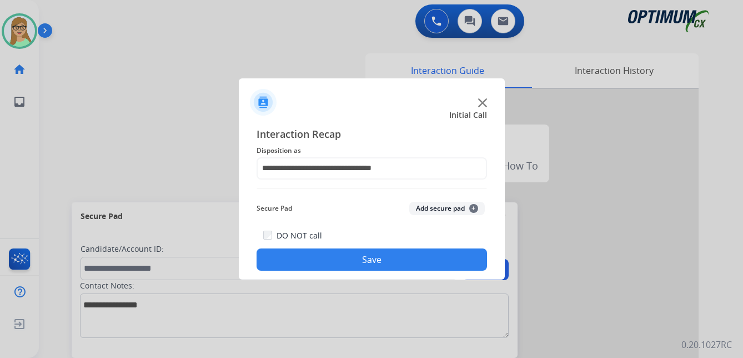
click at [356, 262] on button "Save" at bounding box center [372, 259] width 230 height 22
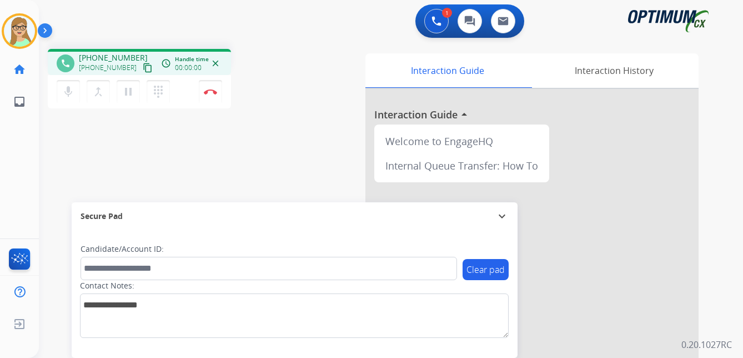
click at [143, 68] on mat-icon "content_copy" at bounding box center [148, 68] width 10 height 10
click at [213, 92] on img at bounding box center [210, 92] width 13 height 6
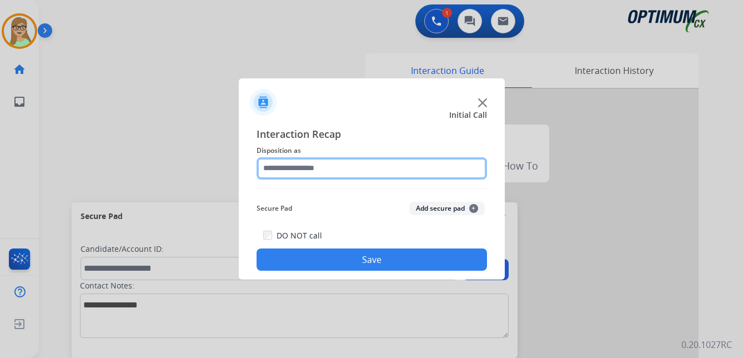
click at [300, 170] on input "text" at bounding box center [372, 168] width 230 height 22
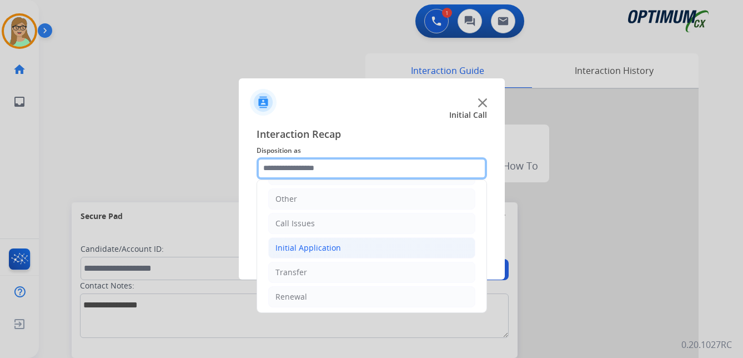
scroll to position [76, 0]
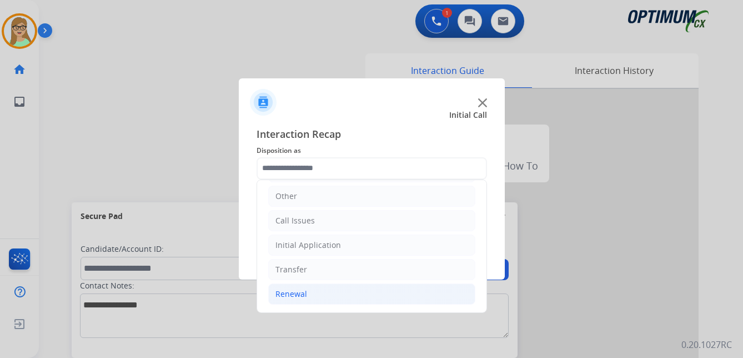
click at [294, 296] on div "Renewal" at bounding box center [291, 293] width 32 height 11
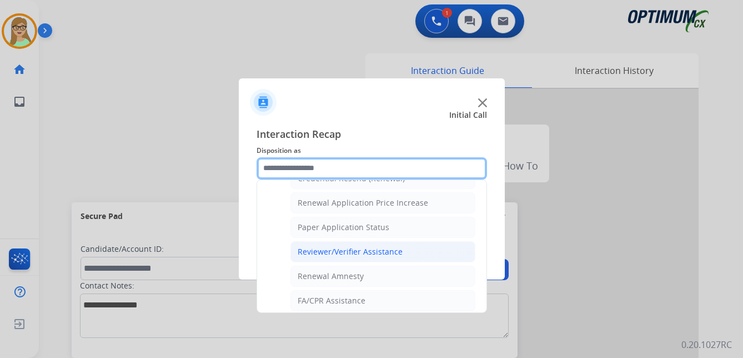
scroll to position [318, 0]
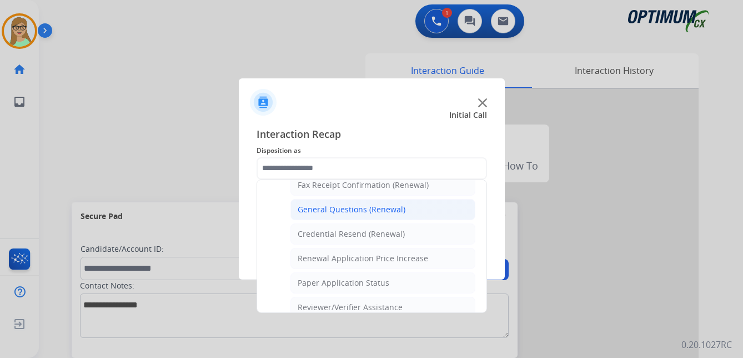
click at [321, 209] on div "General Questions (Renewal)" at bounding box center [352, 209] width 108 height 11
type input "**********"
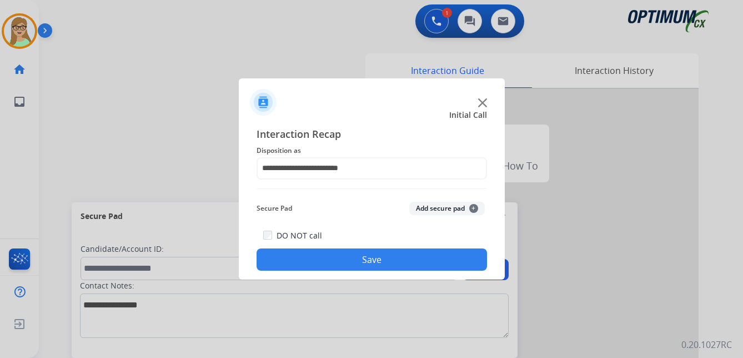
click at [313, 257] on button "Save" at bounding box center [372, 259] width 230 height 22
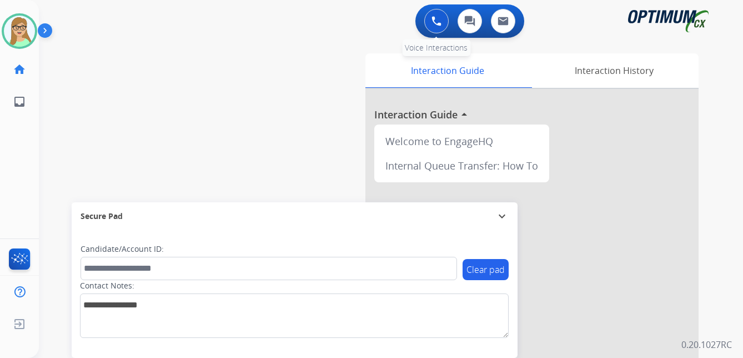
click at [434, 21] on img at bounding box center [436, 21] width 10 height 10
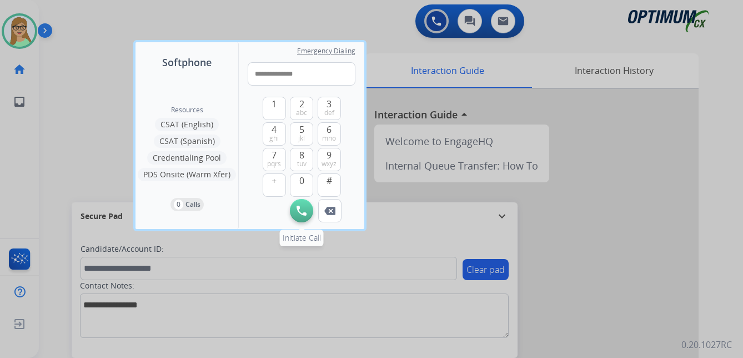
type input "**********"
click at [299, 210] on img at bounding box center [301, 210] width 10 height 10
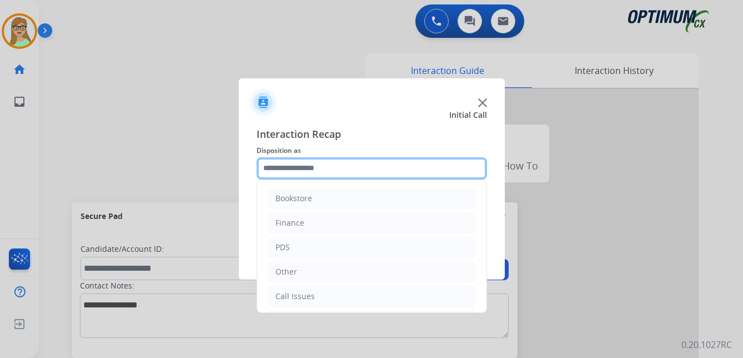
click at [304, 166] on input "text" at bounding box center [372, 168] width 230 height 22
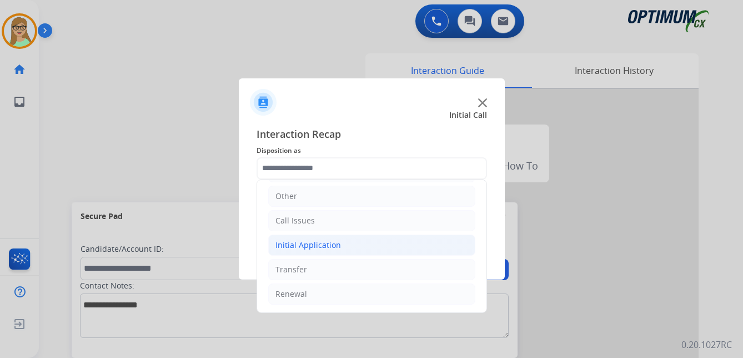
click at [314, 245] on div "Initial Application" at bounding box center [308, 244] width 66 height 11
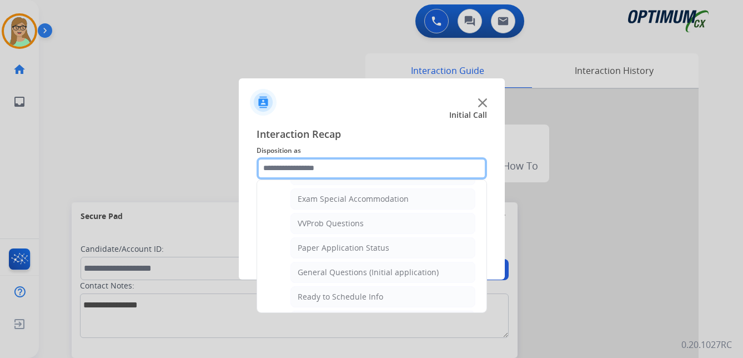
scroll to position [575, 0]
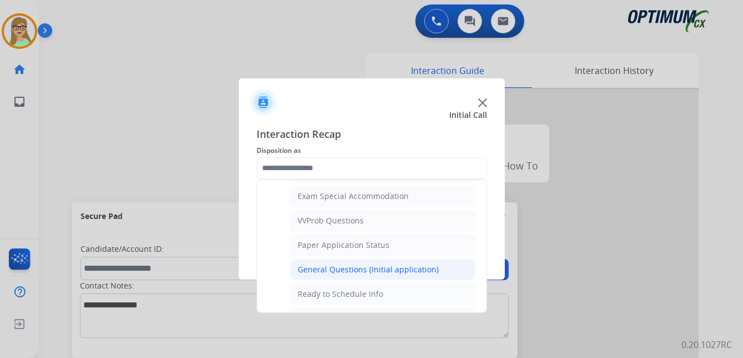
click at [376, 268] on div "General Questions (Initial application)" at bounding box center [368, 269] width 141 height 11
type input "**********"
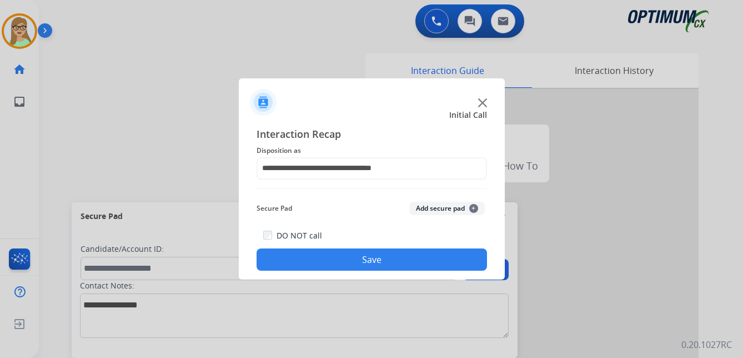
click at [361, 258] on button "Save" at bounding box center [372, 259] width 230 height 22
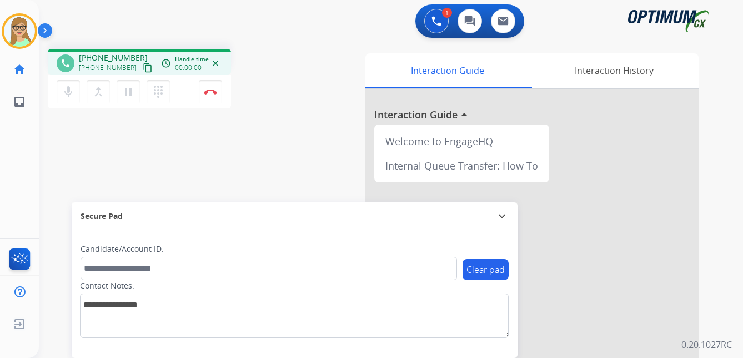
drag, startPoint x: 136, startPoint y: 69, endPoint x: 1, endPoint y: 123, distance: 145.6
click at [143, 69] on mat-icon "content_copy" at bounding box center [148, 68] width 10 height 10
click at [210, 90] on img at bounding box center [210, 92] width 13 height 6
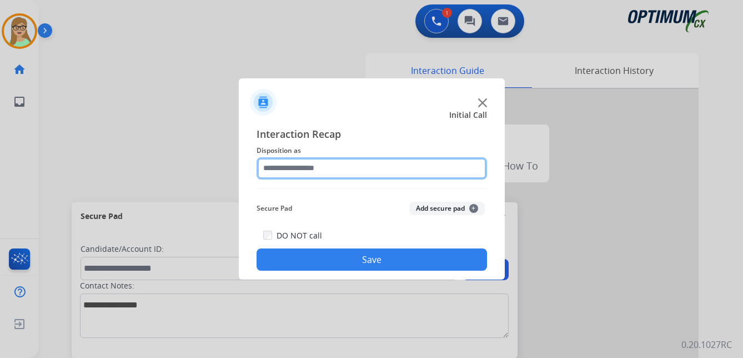
click at [289, 164] on input "text" at bounding box center [372, 168] width 230 height 22
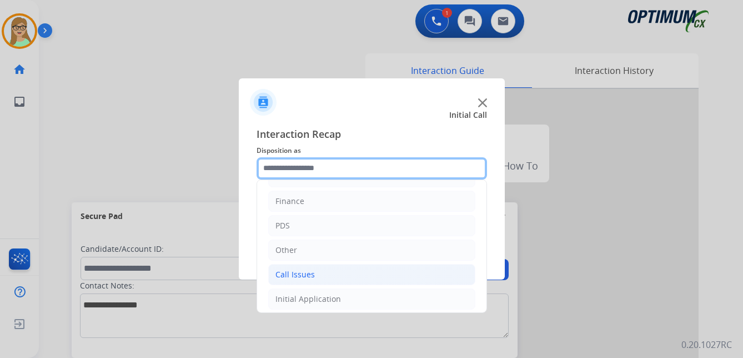
scroll to position [56, 0]
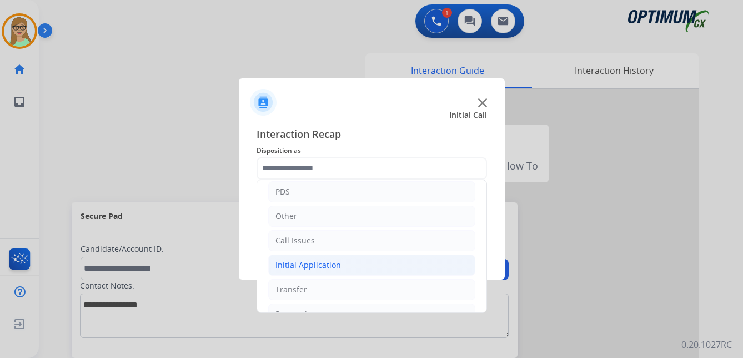
click at [316, 263] on div "Initial Application" at bounding box center [308, 264] width 66 height 11
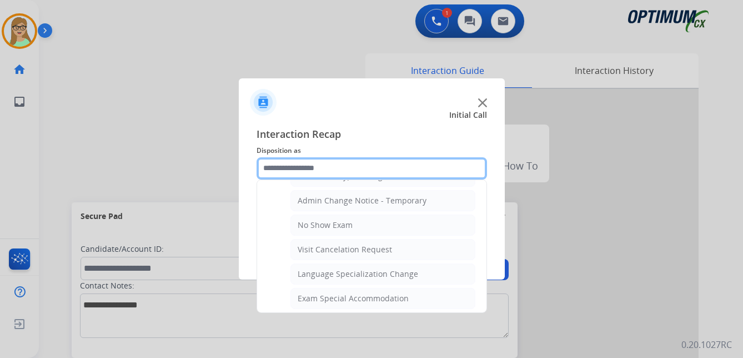
scroll to position [500, 0]
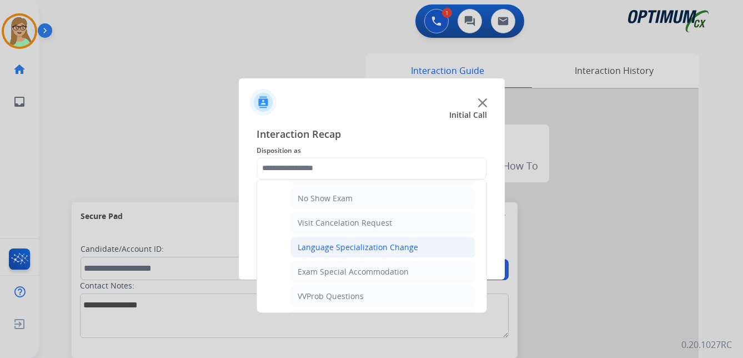
click at [370, 247] on div "Language Specialization Change" at bounding box center [358, 247] width 120 height 11
type input "**********"
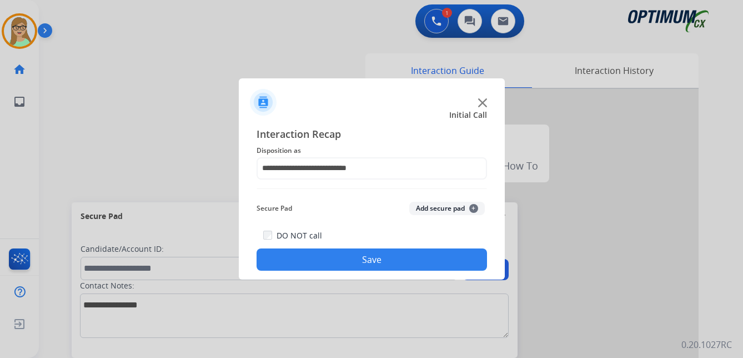
drag, startPoint x: 346, startPoint y: 256, endPoint x: 21, endPoint y: 211, distance: 327.9
click at [345, 256] on button "Save" at bounding box center [372, 259] width 230 height 22
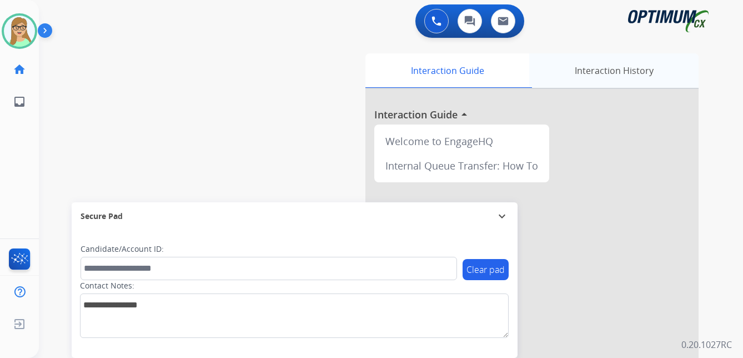
click at [610, 71] on div "Interaction History" at bounding box center [613, 70] width 169 height 34
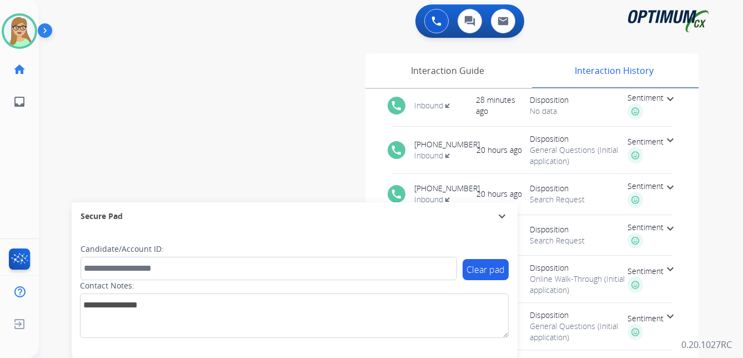
scroll to position [43, 0]
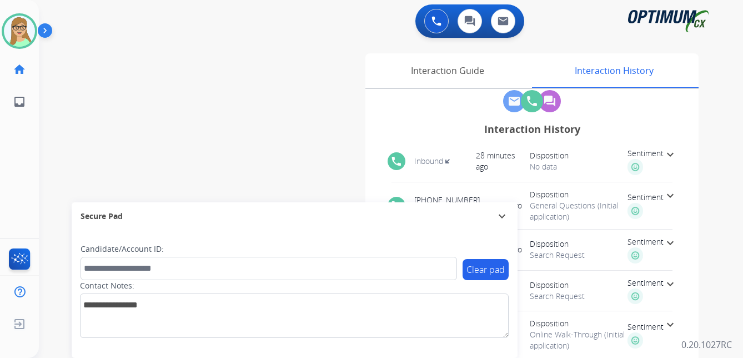
click at [426, 162] on span "Inbound transit_enterexit" at bounding box center [435, 160] width 42 height 11
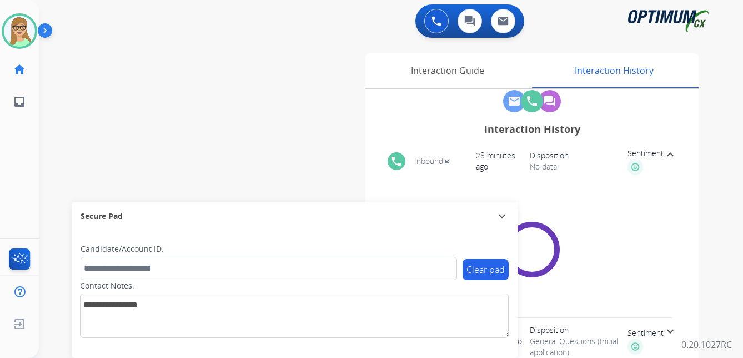
click at [542, 167] on span "No data" at bounding box center [579, 166] width 98 height 11
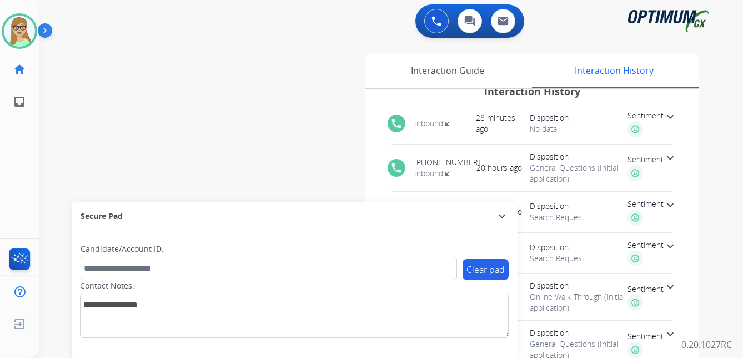
scroll to position [99, 0]
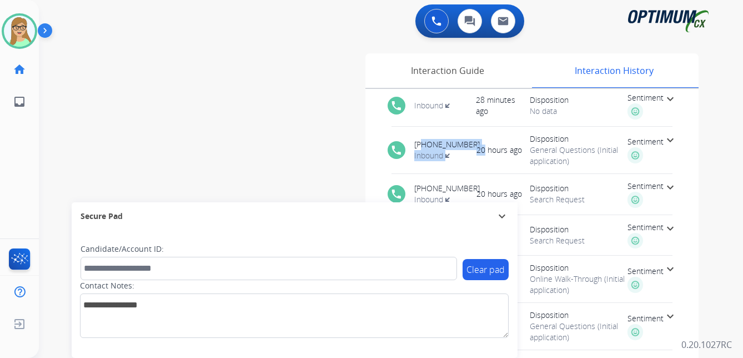
drag, startPoint x: 470, startPoint y: 142, endPoint x: 424, endPoint y: 144, distance: 46.1
click at [424, 144] on div "phone [PHONE_NUMBER] Inbound transit_enterexit 20 hours ago [DATE] 4:14:18 PM D…" at bounding box center [532, 150] width 307 height 47
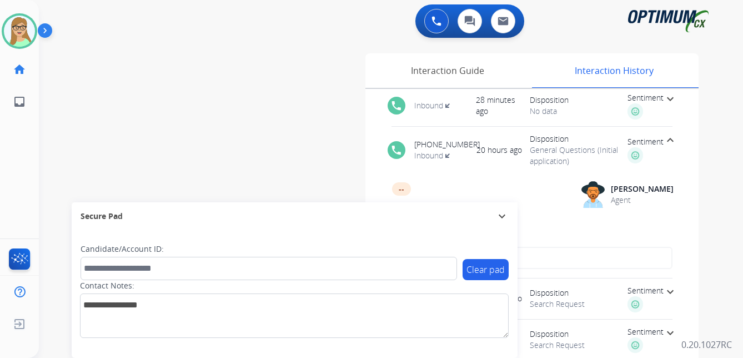
click at [414, 128] on div "phone [PHONE_NUMBER] Inbound transit_enterexit 20 hours ago [DATE] 4:14:18 PM D…" at bounding box center [532, 150] width 307 height 47
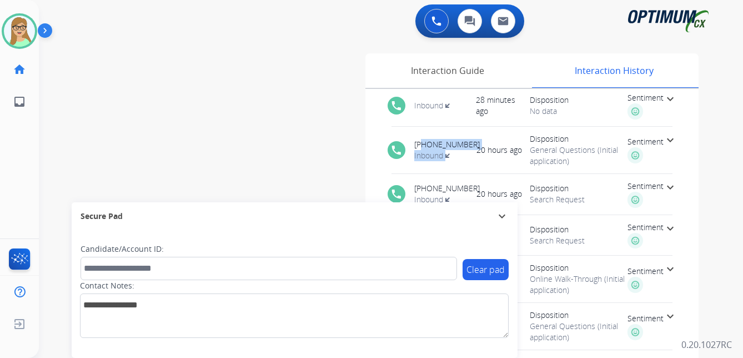
drag, startPoint x: 468, startPoint y: 144, endPoint x: 425, endPoint y: 143, distance: 43.3
click at [425, 143] on div "phone [PHONE_NUMBER] Inbound transit_enterexit 20 hours ago [DATE] 4:14:18 PM D…" at bounding box center [532, 150] width 307 height 47
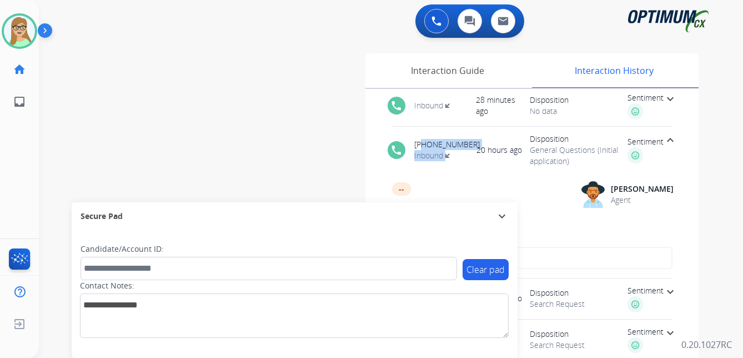
copy div "7733972243 Inbound transit_enterexit"
click at [435, 19] on img at bounding box center [436, 21] width 10 height 10
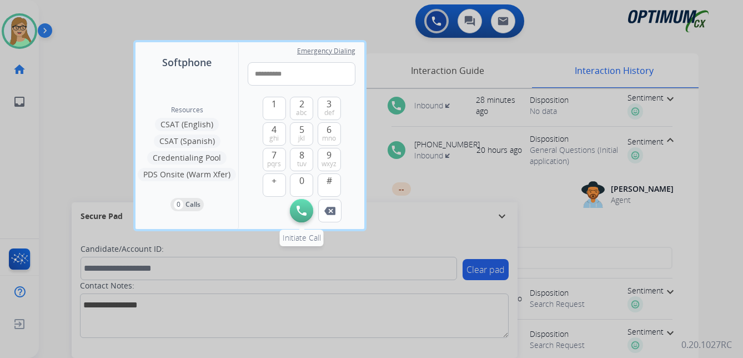
type input "**********"
click at [302, 212] on img at bounding box center [301, 210] width 10 height 10
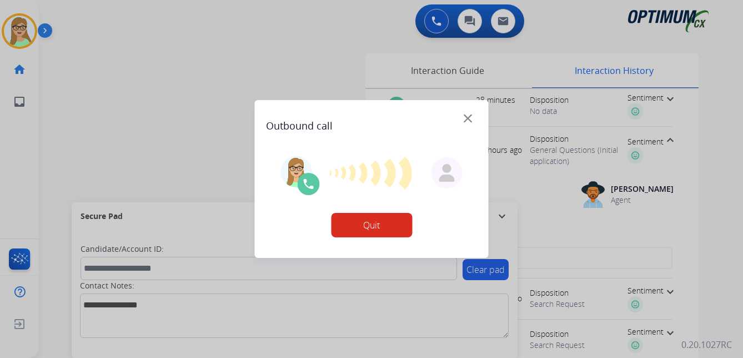
scroll to position [0, 0]
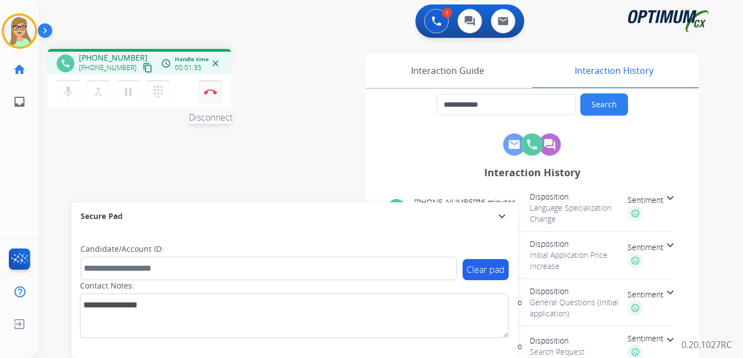
click at [212, 91] on img at bounding box center [210, 92] width 13 height 6
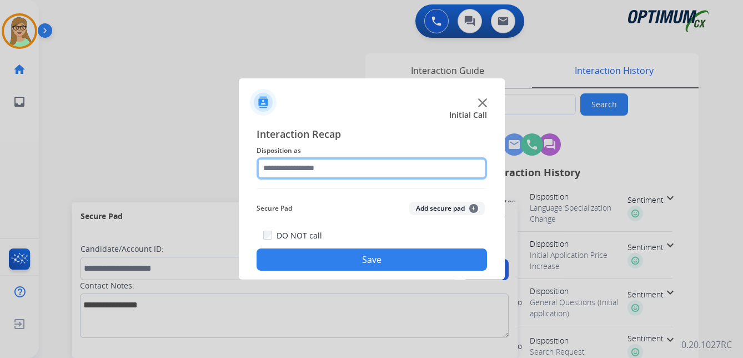
click at [296, 164] on input "text" at bounding box center [372, 168] width 230 height 22
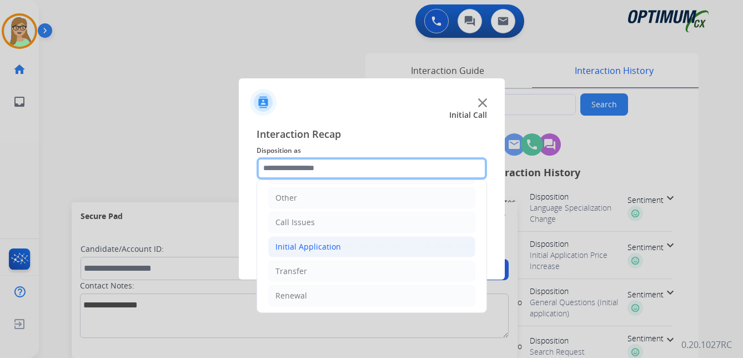
scroll to position [76, 0]
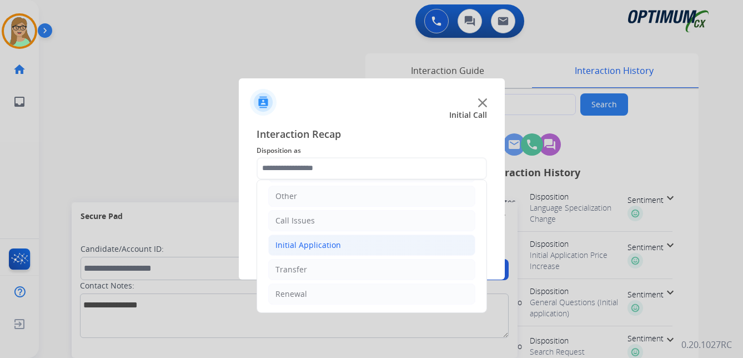
click at [319, 244] on div "Initial Application" at bounding box center [308, 244] width 66 height 11
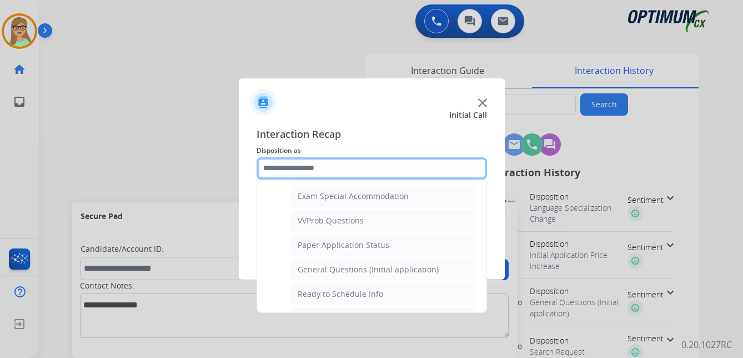
scroll to position [520, 0]
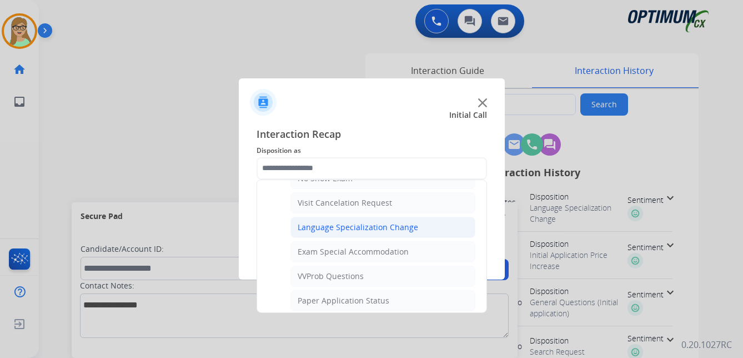
click at [355, 226] on div "Language Specialization Change" at bounding box center [358, 227] width 120 height 11
type input "**********"
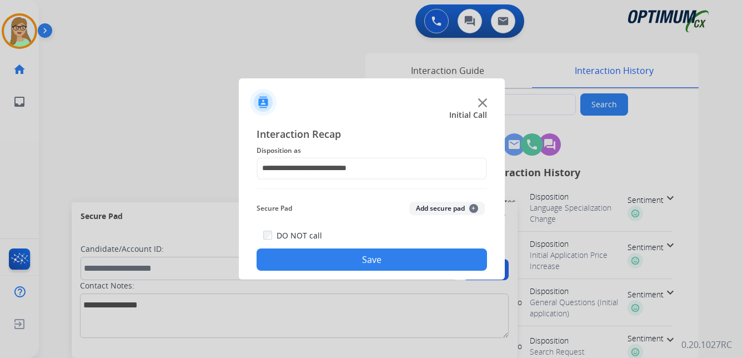
drag, startPoint x: 331, startPoint y: 258, endPoint x: 272, endPoint y: 256, distance: 58.9
click at [329, 258] on button "Save" at bounding box center [372, 259] width 230 height 22
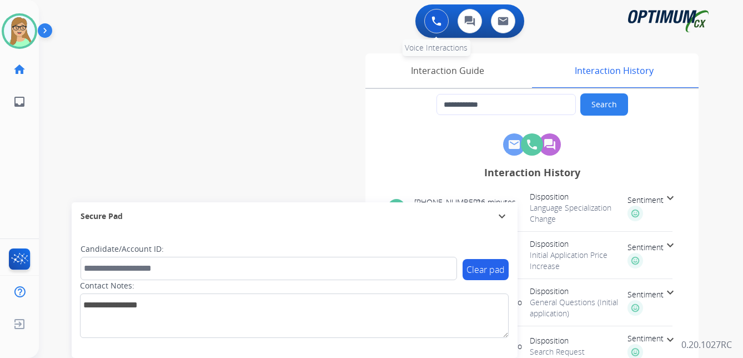
click at [432, 22] on img at bounding box center [436, 21] width 10 height 10
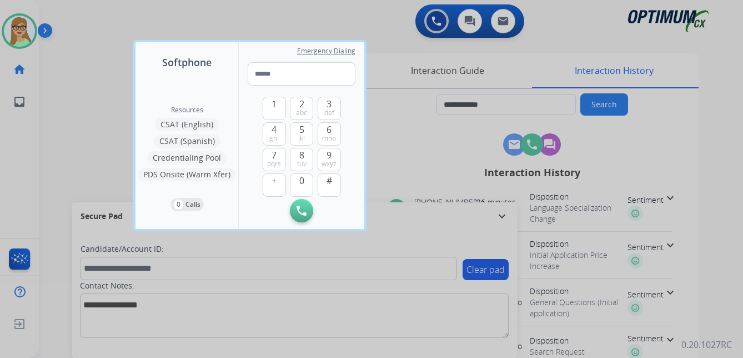
click at [304, 19] on div at bounding box center [371, 179] width 743 height 358
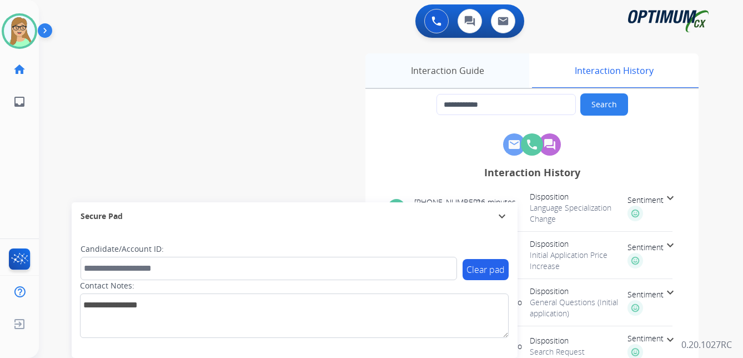
click at [441, 73] on div "Interaction Guide" at bounding box center [447, 70] width 164 height 34
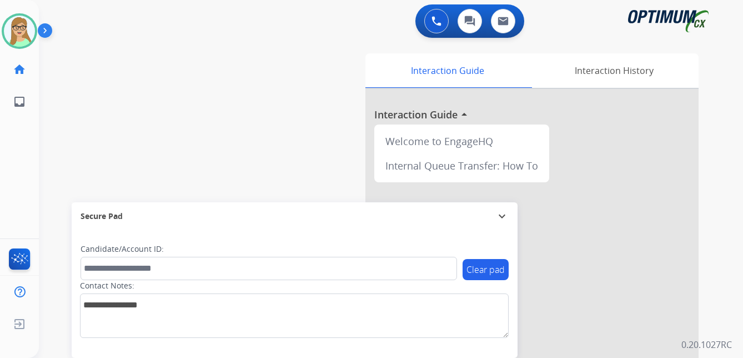
click at [38, 131] on div "[PERSON_NAME] Edit Avatar Agent: [PERSON_NAME] Profile: OCX Training home Home …" at bounding box center [19, 179] width 39 height 358
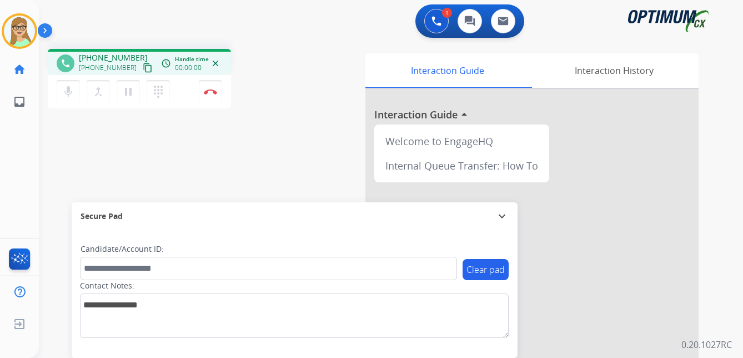
click at [237, 177] on div "phone [PHONE_NUMBER] [PHONE_NUMBER] content_copy access_time Call metrics Queue…" at bounding box center [377, 271] width 677 height 463
click at [143, 66] on mat-icon "content_copy" at bounding box center [148, 68] width 10 height 10
click at [214, 90] on img at bounding box center [210, 92] width 13 height 6
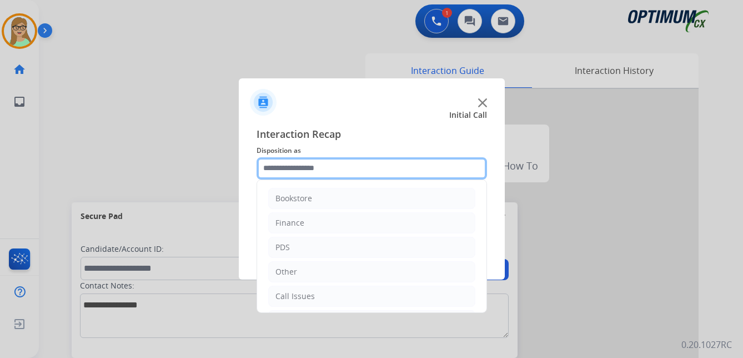
click at [309, 165] on input "text" at bounding box center [372, 168] width 230 height 22
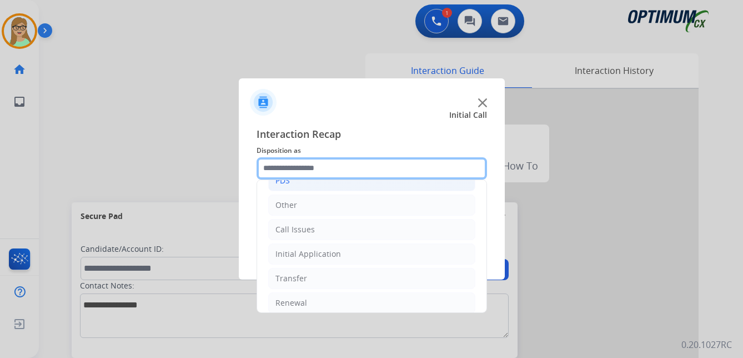
scroll to position [76, 0]
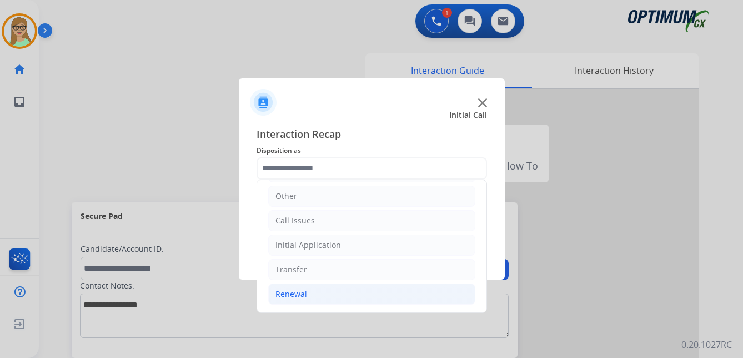
click at [300, 295] on div "Renewal" at bounding box center [291, 293] width 32 height 11
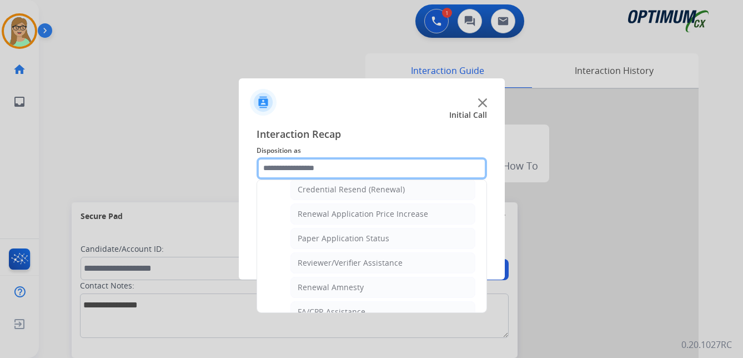
scroll to position [298, 0]
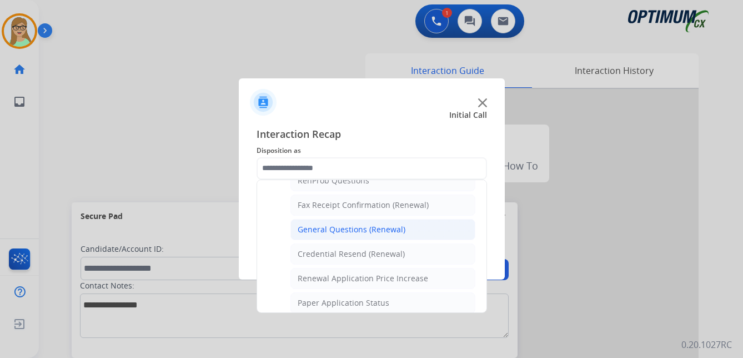
click at [333, 228] on div "General Questions (Renewal)" at bounding box center [352, 229] width 108 height 11
type input "**********"
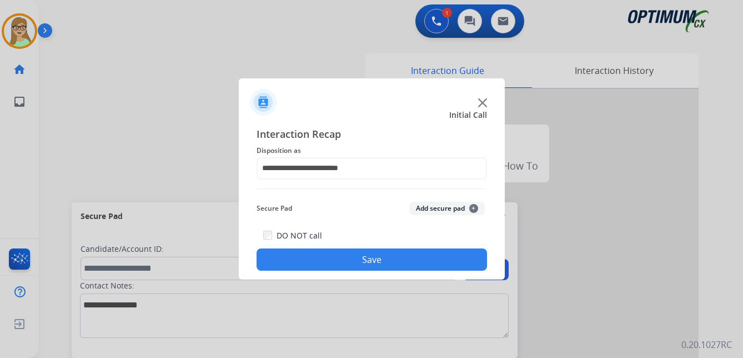
drag, startPoint x: 320, startPoint y: 266, endPoint x: 1, endPoint y: 199, distance: 326.1
click at [316, 266] on button "Save" at bounding box center [372, 259] width 230 height 22
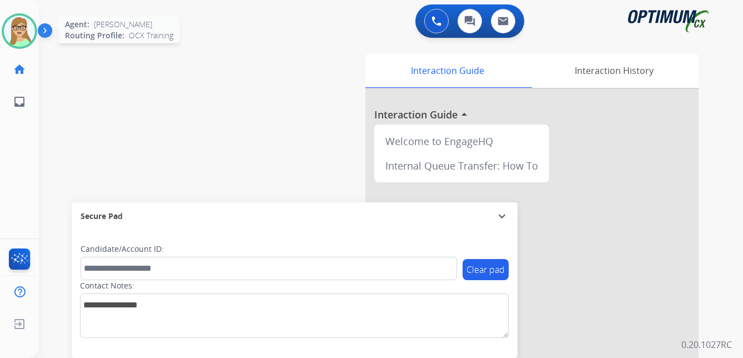
click at [28, 28] on img at bounding box center [19, 31] width 31 height 31
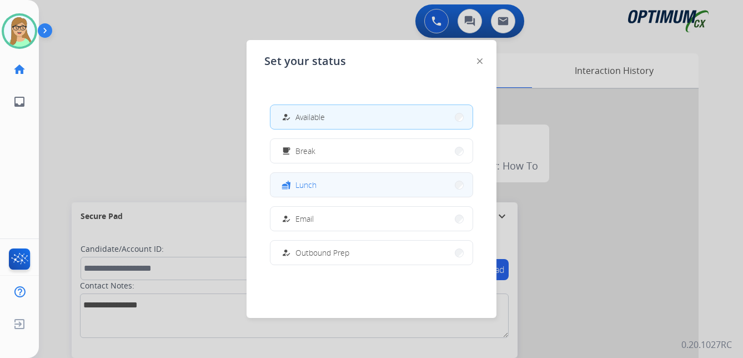
click at [306, 180] on span "Lunch" at bounding box center [305, 185] width 21 height 12
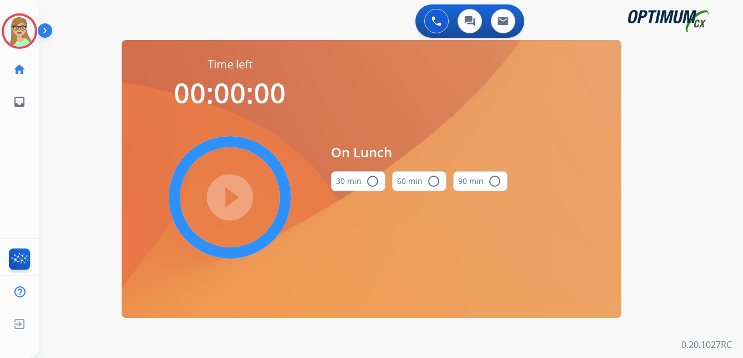
click at [375, 181] on mat-icon "radio_button_unchecked" at bounding box center [372, 180] width 13 height 13
click at [223, 199] on mat-icon "play_circle_filled" at bounding box center [229, 196] width 13 height 13
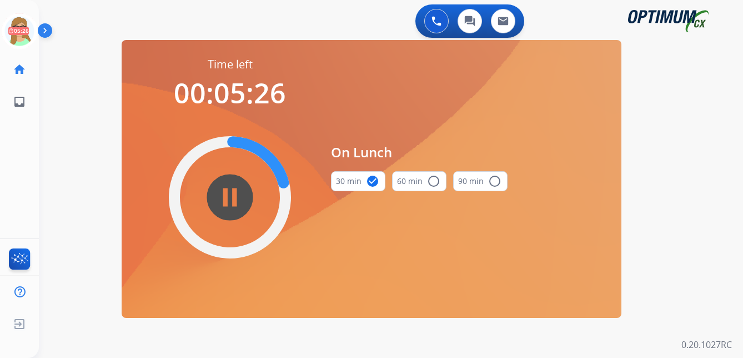
click at [27, 139] on div "[PERSON_NAME] Edit Avatar 05:26 Agent: [PERSON_NAME] Profile: OCX Training home…" at bounding box center [19, 179] width 39 height 358
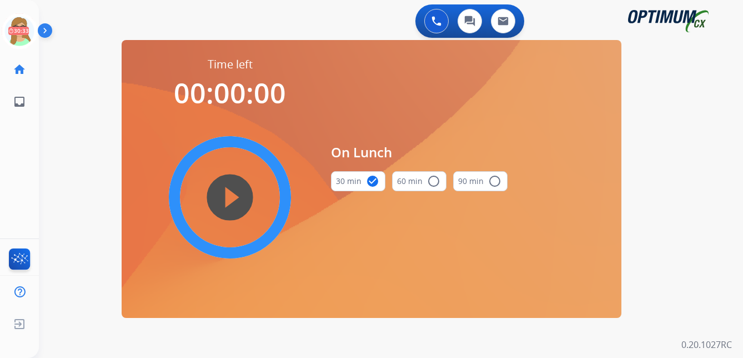
click at [232, 190] on mat-icon "play_circle_filled" at bounding box center [229, 196] width 13 height 13
click at [27, 35] on icon at bounding box center [20, 31] width 36 height 36
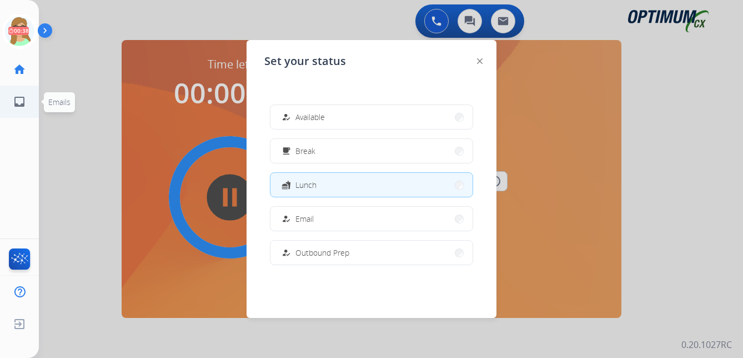
drag, startPoint x: 313, startPoint y: 122, endPoint x: 4, endPoint y: 115, distance: 308.8
click at [308, 121] on span "Available" at bounding box center [309, 117] width 29 height 12
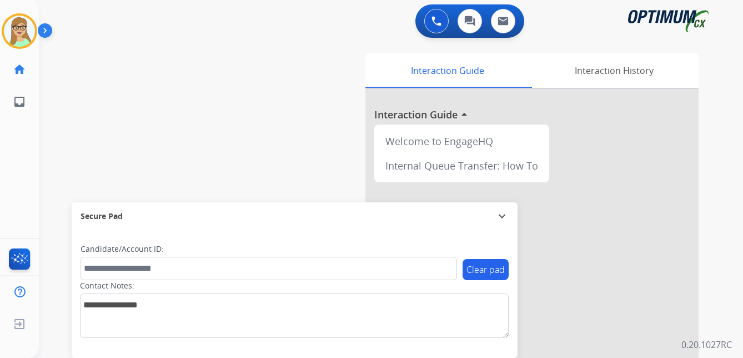
click at [42, 30] on img at bounding box center [47, 32] width 19 height 21
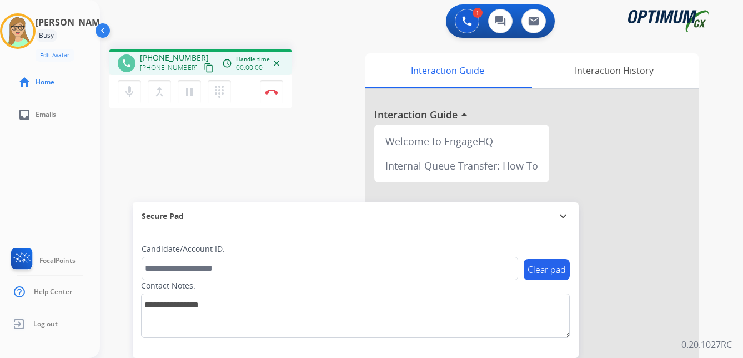
click at [204, 69] on mat-icon "content_copy" at bounding box center [209, 68] width 10 height 10
click at [269, 89] on img at bounding box center [271, 92] width 13 height 6
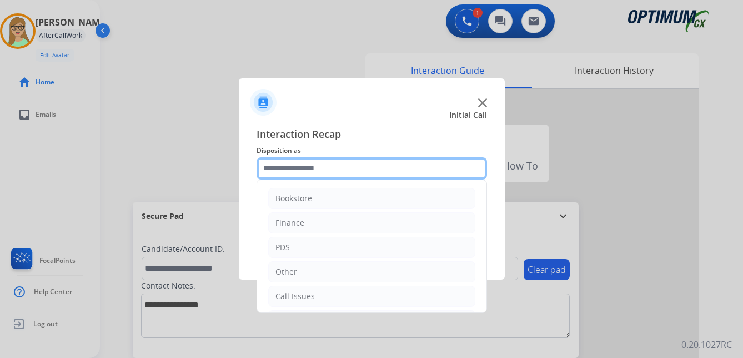
click at [295, 167] on input "text" at bounding box center [372, 168] width 230 height 22
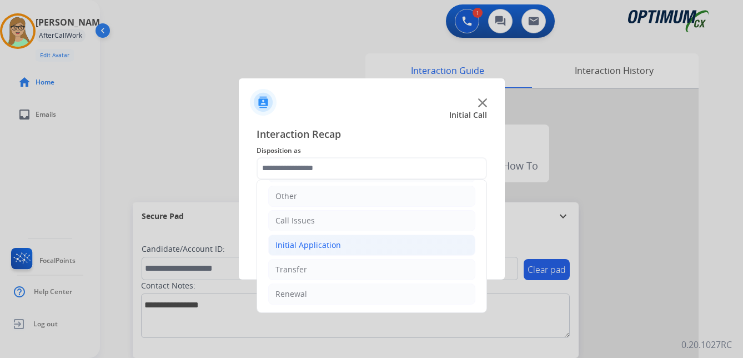
click at [326, 247] on div "Initial Application" at bounding box center [308, 244] width 66 height 11
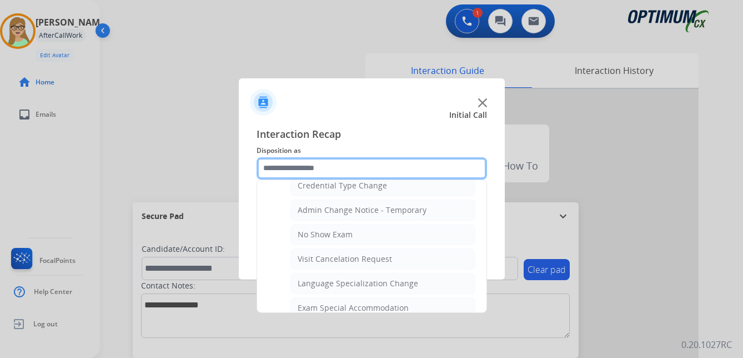
scroll to position [464, 0]
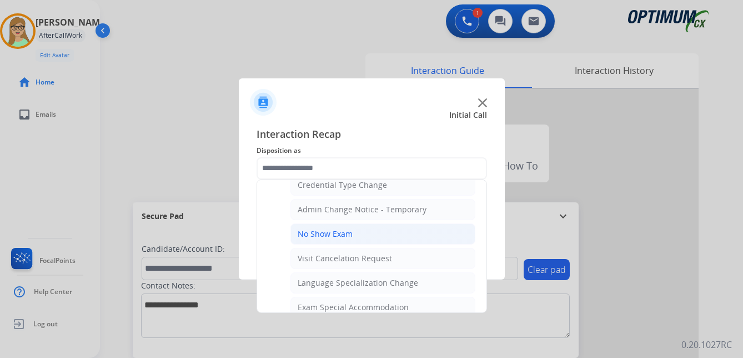
click at [324, 228] on div "No Show Exam" at bounding box center [325, 233] width 55 height 11
type input "**********"
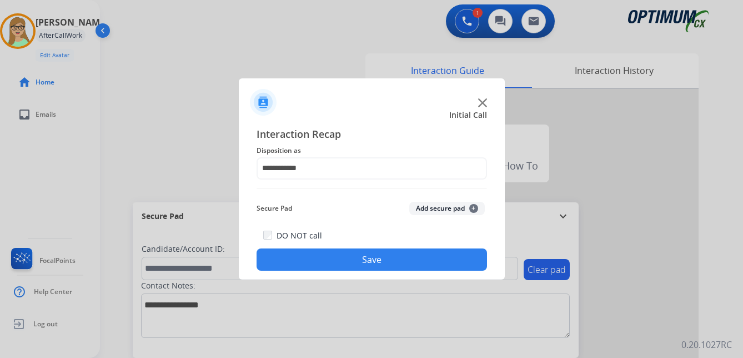
drag, startPoint x: 315, startPoint y: 265, endPoint x: 192, endPoint y: 249, distance: 124.9
click at [313, 265] on button "Save" at bounding box center [372, 259] width 230 height 22
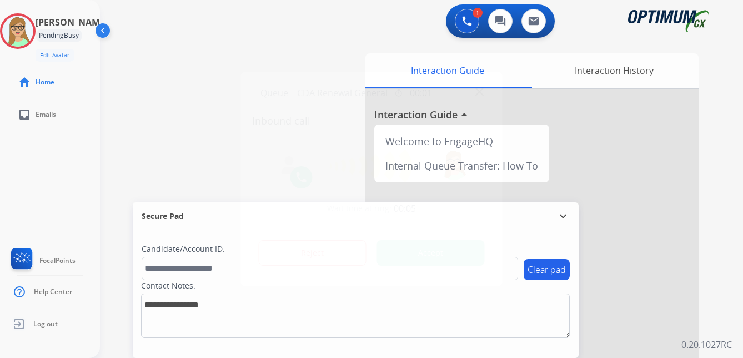
click at [21, 163] on div at bounding box center [371, 179] width 743 height 358
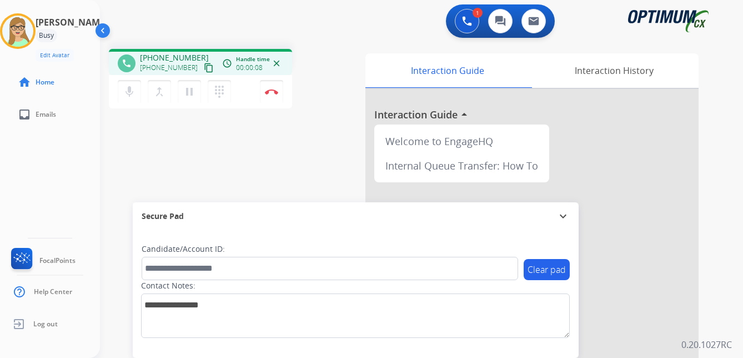
click at [204, 68] on mat-icon "content_copy" at bounding box center [209, 68] width 10 height 10
click at [273, 90] on img at bounding box center [271, 92] width 13 height 6
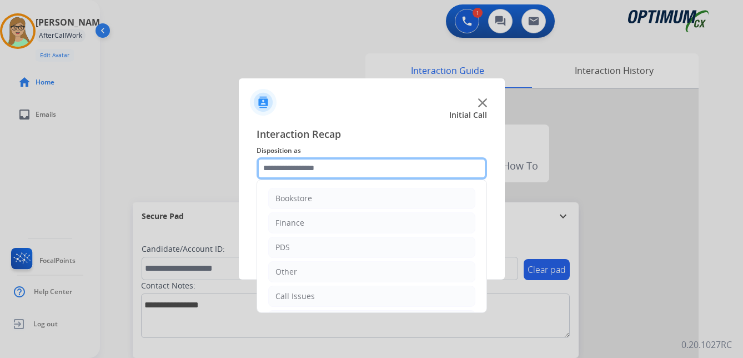
click at [311, 169] on input "text" at bounding box center [372, 168] width 230 height 22
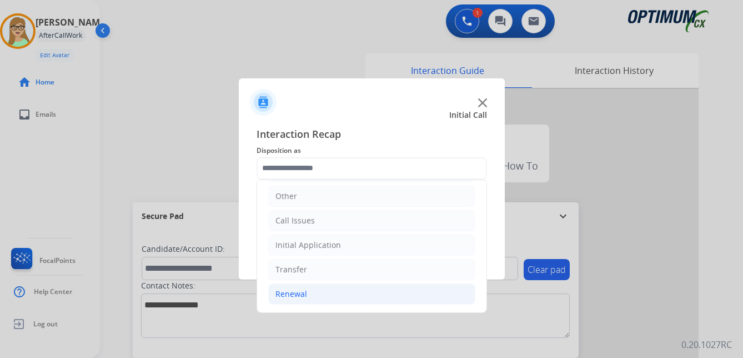
click at [295, 293] on div "Renewal" at bounding box center [291, 293] width 32 height 11
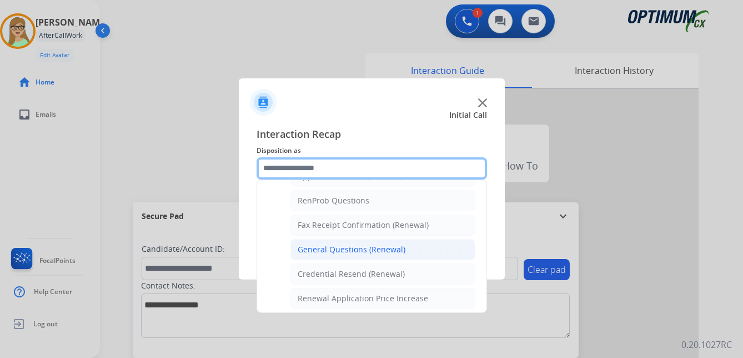
scroll to position [298, 0]
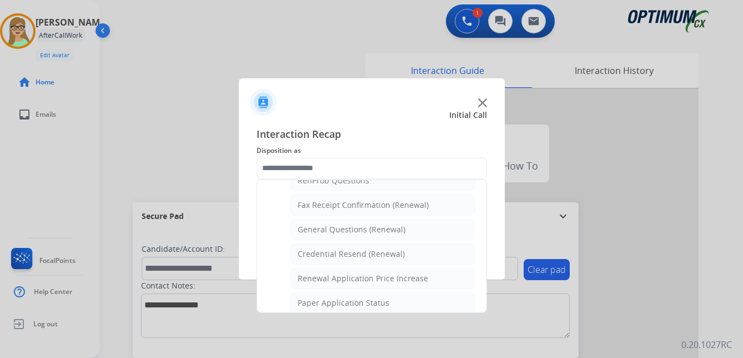
click at [335, 233] on div "General Questions (Renewal)" at bounding box center [352, 229] width 108 height 11
type input "**********"
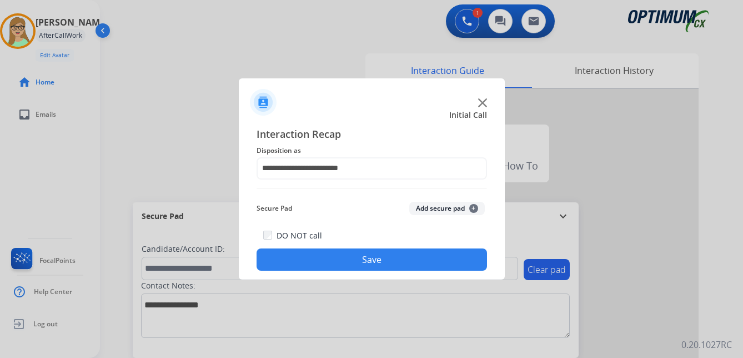
click at [336, 257] on button "Save" at bounding box center [372, 259] width 230 height 22
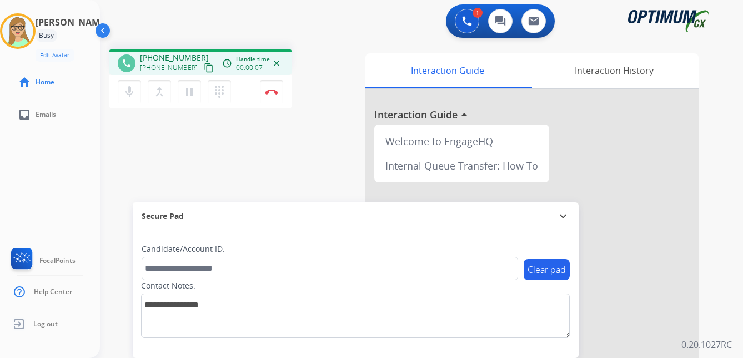
click at [204, 68] on mat-icon "content_copy" at bounding box center [209, 68] width 10 height 10
click at [271, 89] on img at bounding box center [271, 92] width 13 height 6
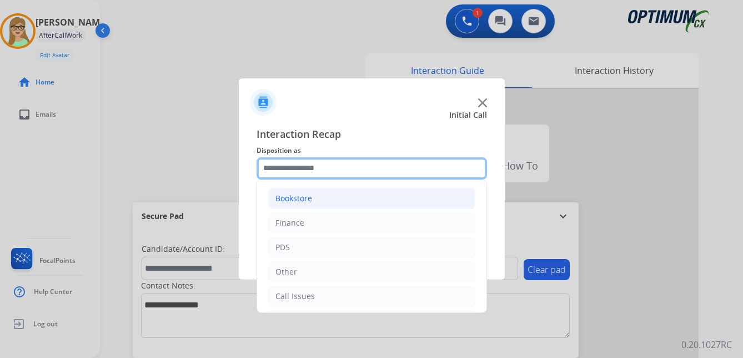
drag, startPoint x: 296, startPoint y: 167, endPoint x: 324, endPoint y: 189, distance: 36.3
click at [296, 167] on input "text" at bounding box center [372, 168] width 230 height 22
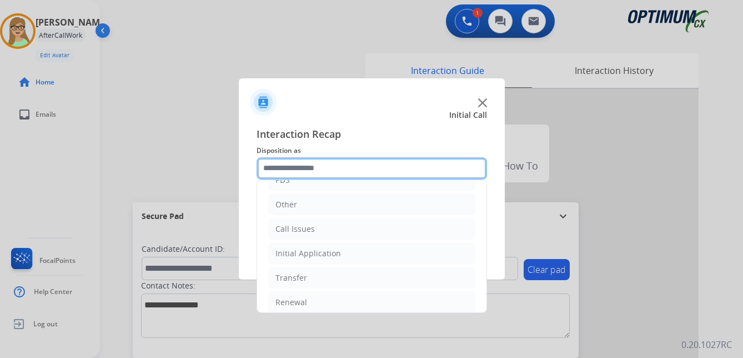
scroll to position [76, 0]
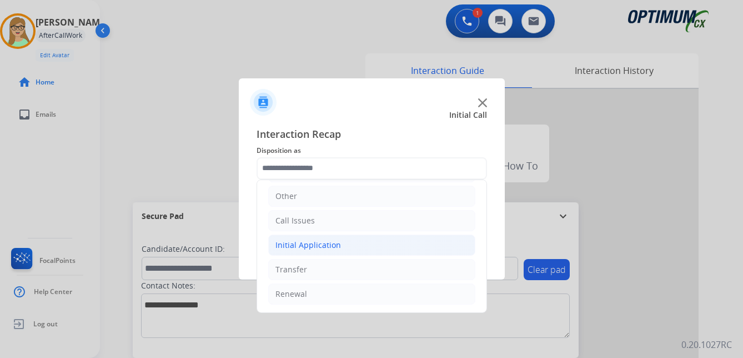
click at [309, 245] on div "Initial Application" at bounding box center [308, 244] width 66 height 11
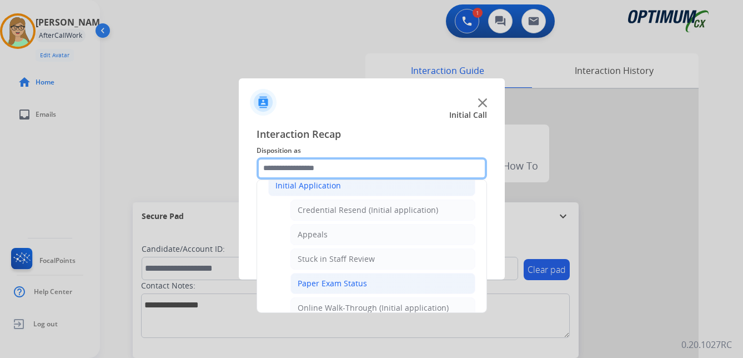
scroll to position [131, 0]
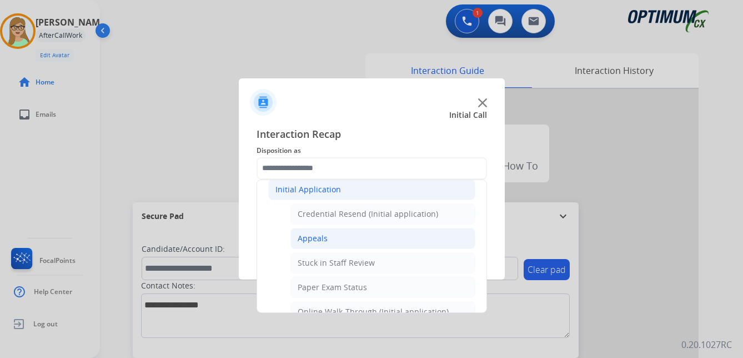
click at [302, 237] on div "Appeals" at bounding box center [313, 238] width 30 height 11
type input "*******"
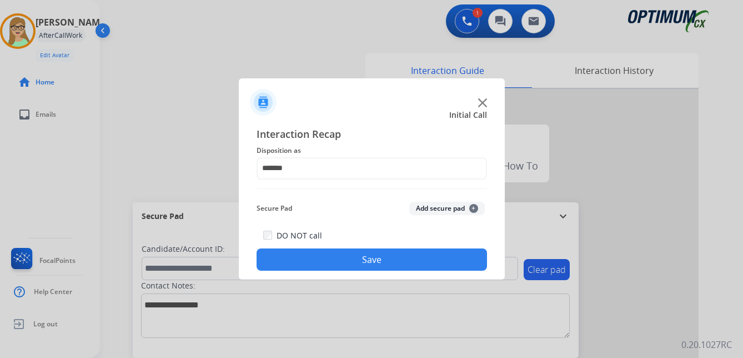
drag, startPoint x: 328, startPoint y: 263, endPoint x: 321, endPoint y: 263, distance: 6.1
click at [328, 263] on button "Save" at bounding box center [372, 259] width 230 height 22
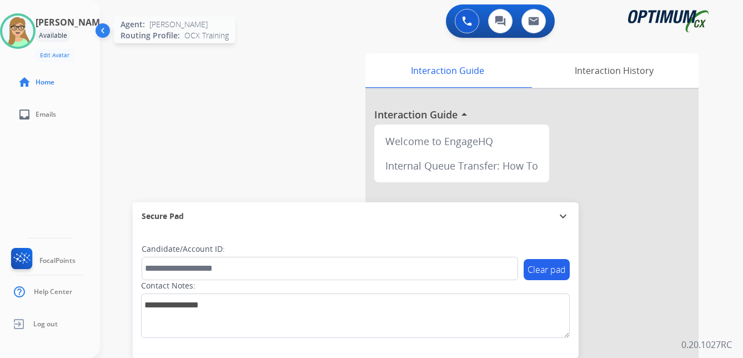
click at [22, 34] on img at bounding box center [17, 31] width 31 height 31
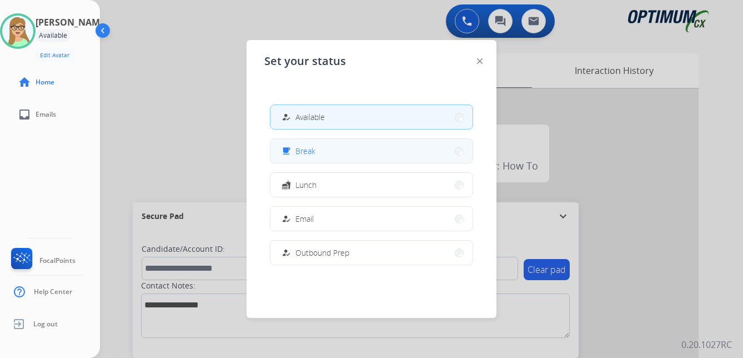
click at [310, 152] on span "Break" at bounding box center [305, 151] width 20 height 12
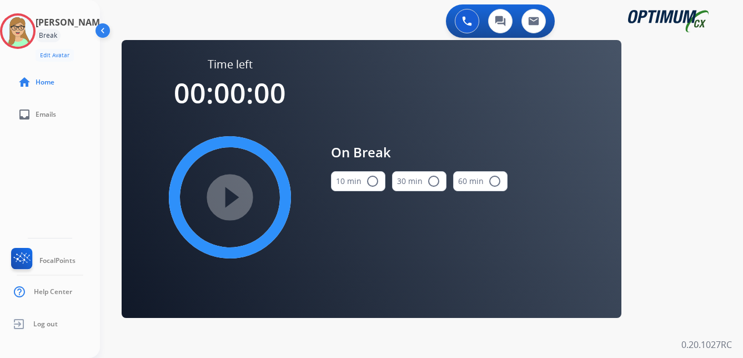
click at [373, 181] on mat-icon "radio_button_unchecked" at bounding box center [372, 180] width 13 height 13
click at [237, 200] on mat-icon "play_circle_filled" at bounding box center [229, 196] width 13 height 13
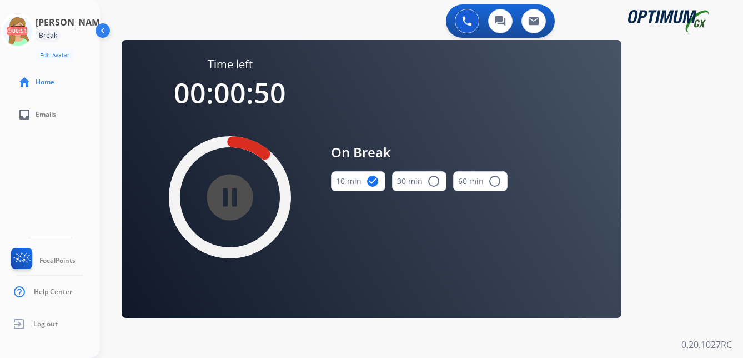
click at [55, 149] on div "[PERSON_NAME] Break Edit Avatar 00:51 Agent: [PERSON_NAME] Profile: OCX Trainin…" at bounding box center [50, 179] width 100 height 358
click at [28, 32] on icon at bounding box center [18, 31] width 36 height 36
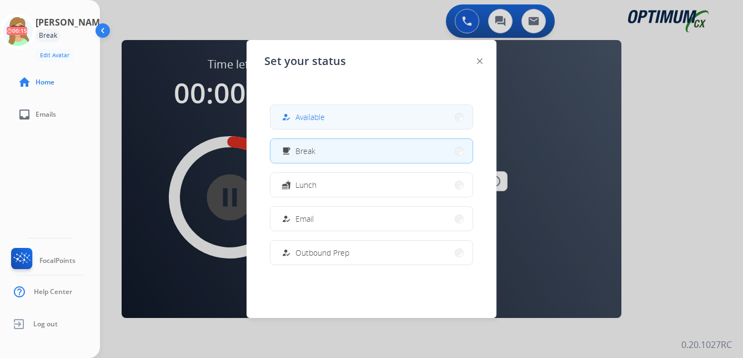
click at [291, 114] on div "how_to_reg" at bounding box center [287, 116] width 16 height 13
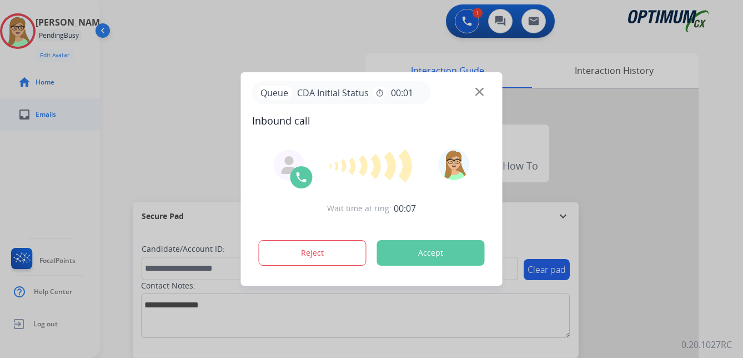
drag, startPoint x: 46, startPoint y: 113, endPoint x: 49, endPoint y: 109, distance: 5.9
click at [47, 112] on div at bounding box center [371, 179] width 743 height 358
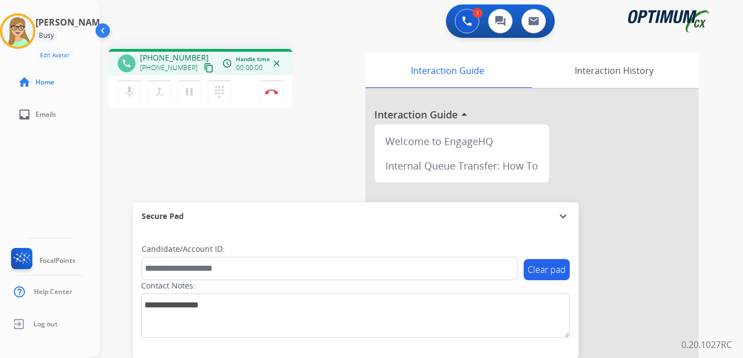
drag, startPoint x: 198, startPoint y: 67, endPoint x: 184, endPoint y: 72, distance: 14.6
click at [204, 68] on mat-icon "content_copy" at bounding box center [209, 68] width 10 height 10
click at [270, 91] on img at bounding box center [271, 92] width 13 height 6
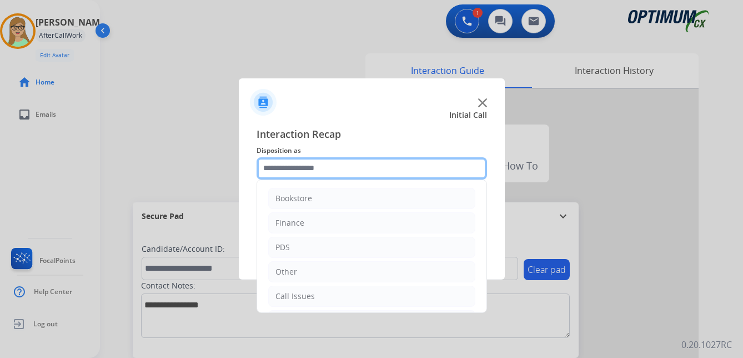
click at [307, 168] on input "text" at bounding box center [372, 168] width 230 height 22
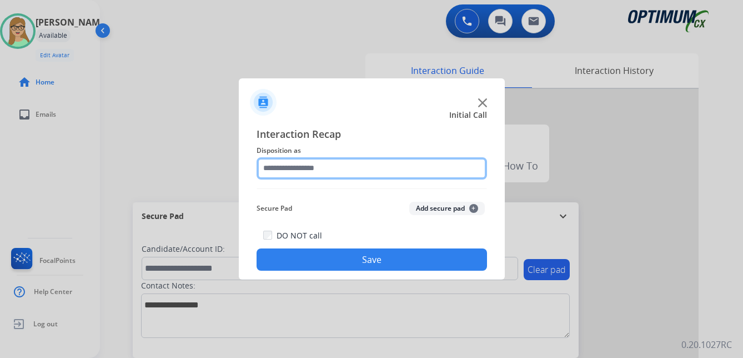
click at [303, 167] on input "text" at bounding box center [372, 168] width 230 height 22
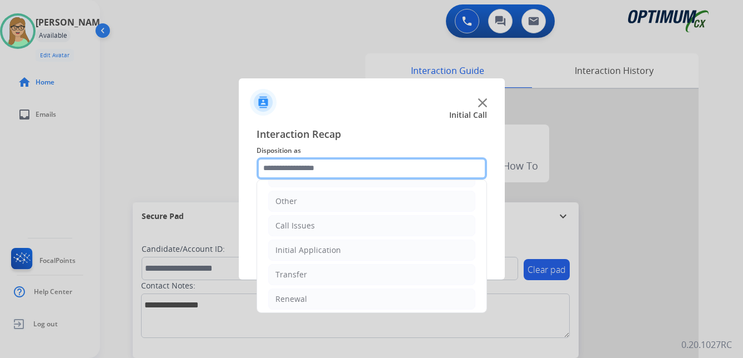
scroll to position [76, 0]
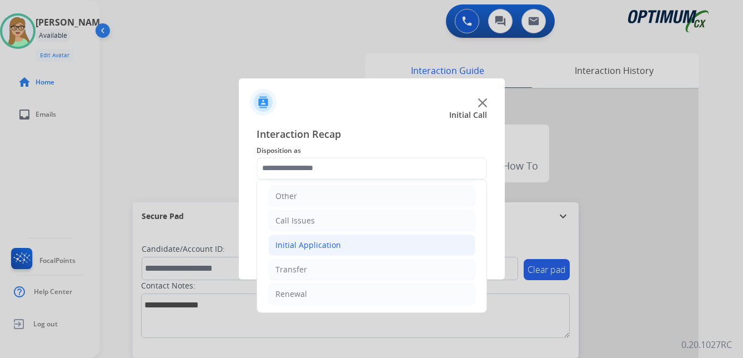
click at [315, 243] on div "Initial Application" at bounding box center [308, 244] width 66 height 11
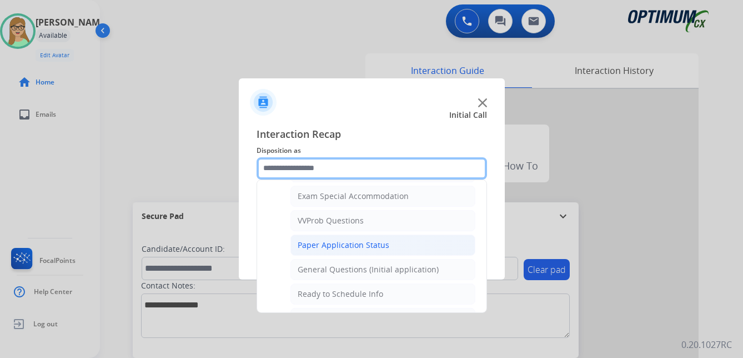
scroll to position [631, 0]
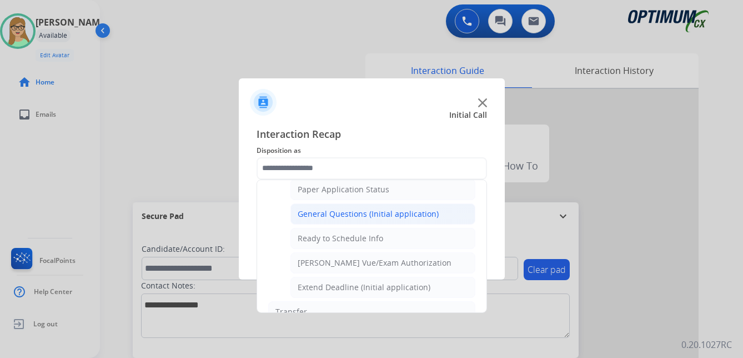
click at [364, 216] on div "General Questions (Initial application)" at bounding box center [368, 213] width 141 height 11
type input "**********"
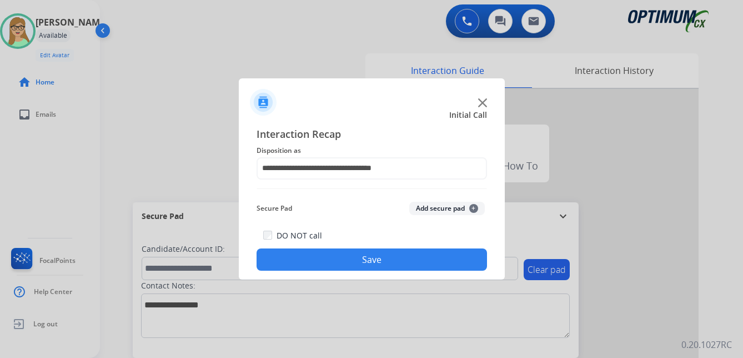
click at [350, 249] on button "Save" at bounding box center [372, 259] width 230 height 22
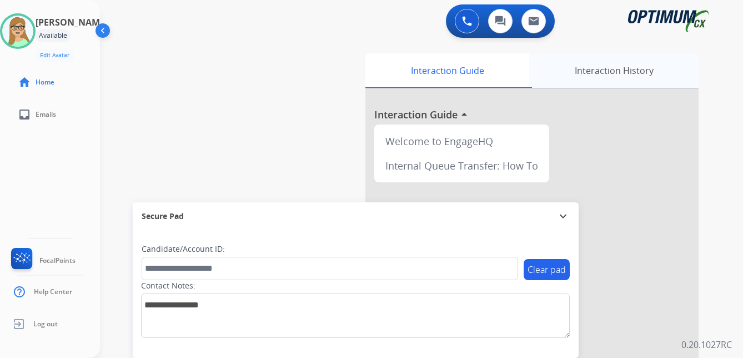
click at [619, 71] on div "Interaction History" at bounding box center [613, 70] width 169 height 34
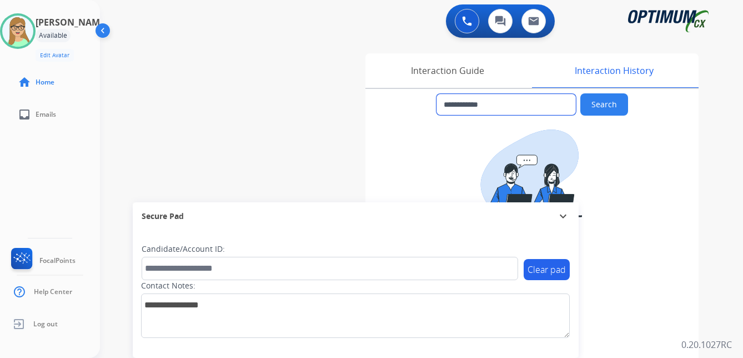
drag, startPoint x: 507, startPoint y: 107, endPoint x: 338, endPoint y: 90, distance: 170.8
click at [363, 99] on div "**********" at bounding box center [408, 271] width 616 height 463
click at [447, 66] on div "Interaction Guide" at bounding box center [447, 70] width 164 height 34
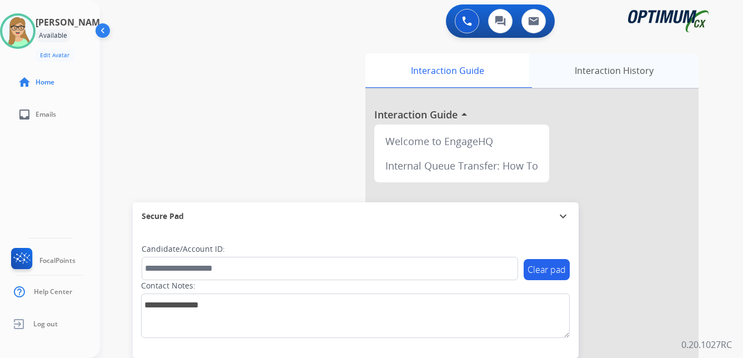
click at [609, 77] on div "Interaction History" at bounding box center [613, 70] width 169 height 34
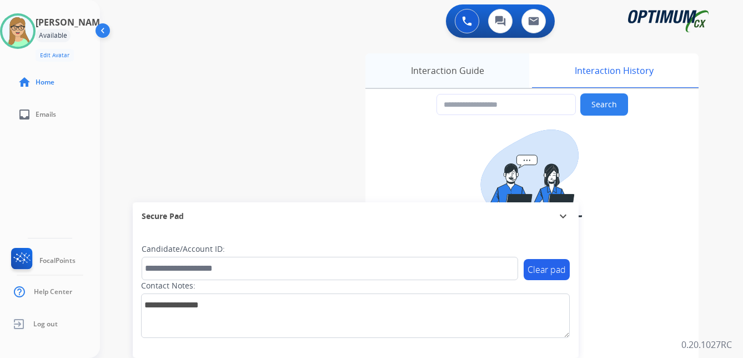
click at [439, 71] on div "Interaction Guide" at bounding box center [447, 70] width 164 height 34
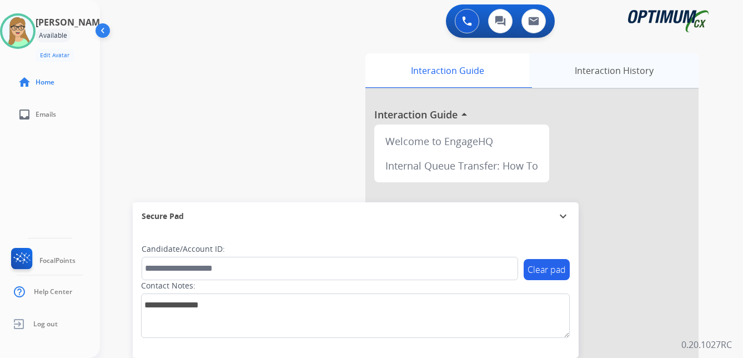
click at [587, 72] on div "Interaction History" at bounding box center [613, 70] width 169 height 34
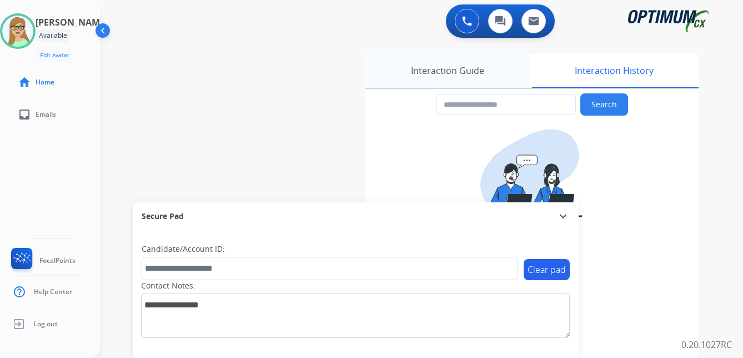
click at [446, 78] on div "Interaction Guide" at bounding box center [447, 70] width 164 height 34
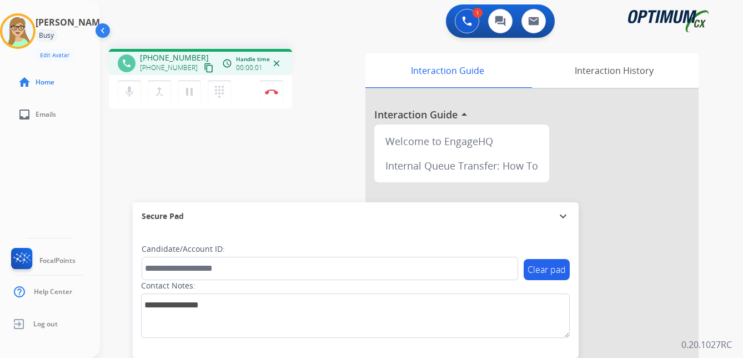
click at [204, 66] on mat-icon "content_copy" at bounding box center [209, 68] width 10 height 10
click at [274, 91] on img at bounding box center [271, 92] width 13 height 6
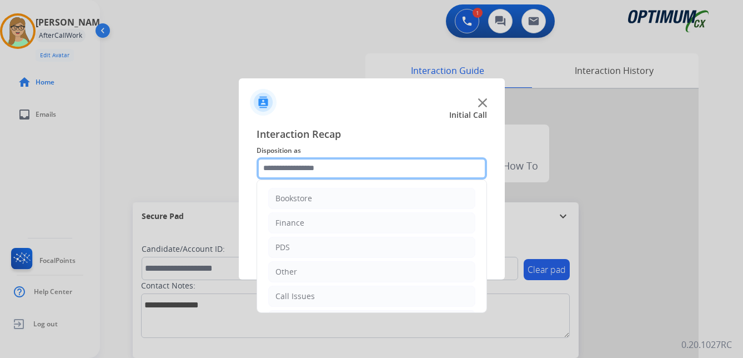
click at [291, 172] on input "text" at bounding box center [372, 168] width 230 height 22
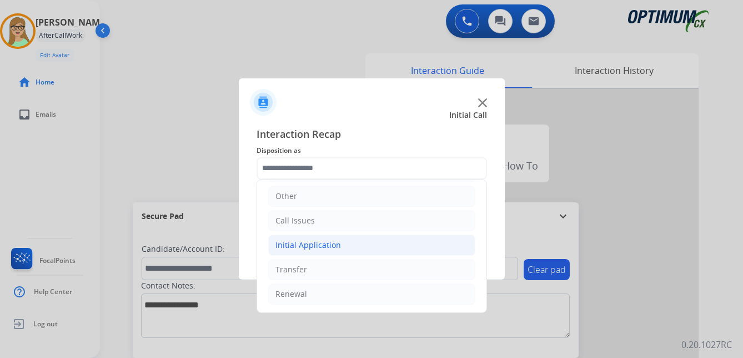
click at [310, 243] on div "Initial Application" at bounding box center [308, 244] width 66 height 11
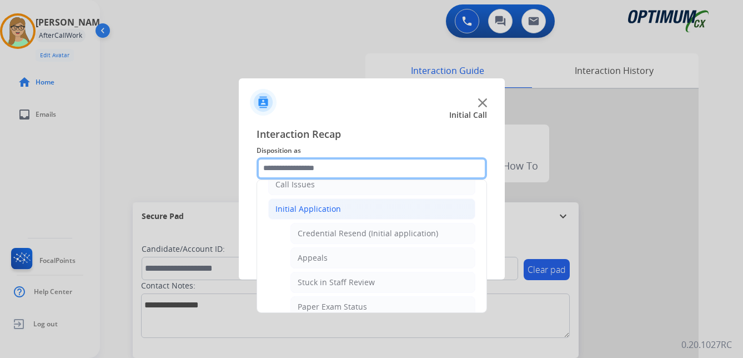
scroll to position [131, 0]
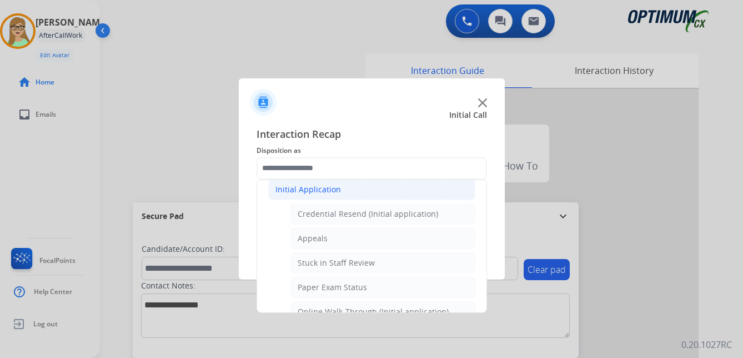
click at [314, 240] on div "Appeals" at bounding box center [313, 238] width 30 height 11
type input "*******"
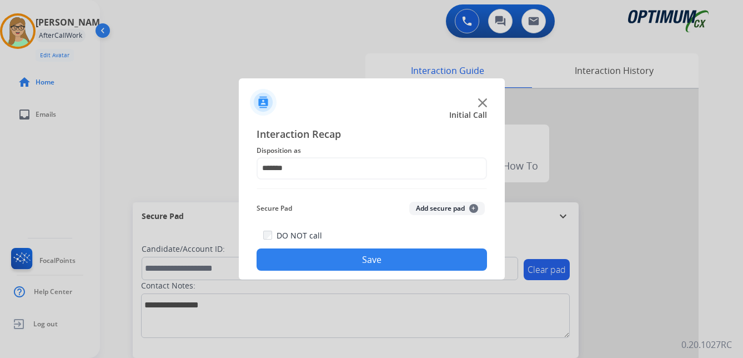
click at [316, 259] on button "Save" at bounding box center [372, 259] width 230 height 22
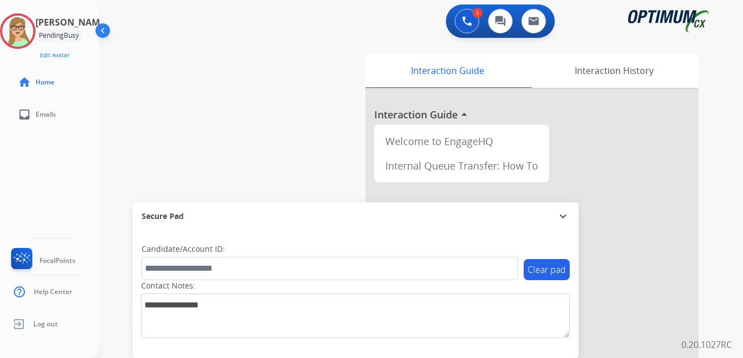
click at [31, 147] on div at bounding box center [371, 179] width 743 height 358
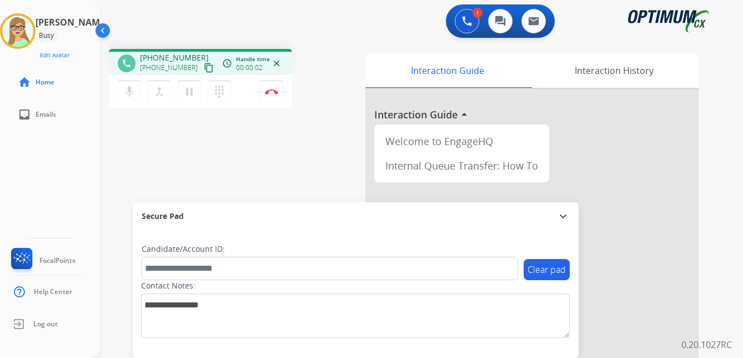
click at [204, 68] on mat-icon "content_copy" at bounding box center [209, 68] width 10 height 10
click at [75, 131] on div "[PERSON_NAME] Edit Avatar Agent: [PERSON_NAME] Profile: OCX Training home Home …" at bounding box center [50, 179] width 100 height 358
click at [273, 88] on button "Disconnect" at bounding box center [271, 91] width 23 height 23
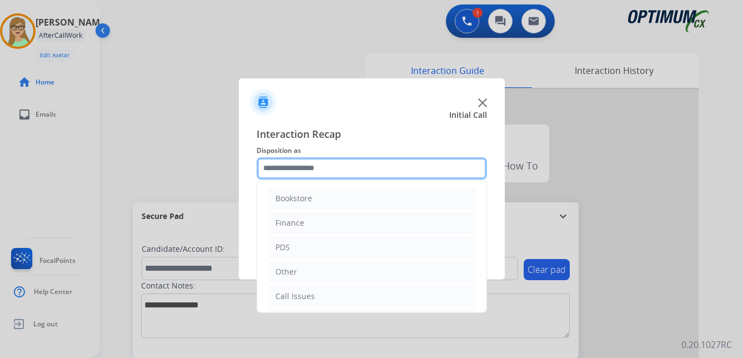
drag, startPoint x: 284, startPoint y: 164, endPoint x: 289, endPoint y: 168, distance: 6.5
click at [285, 164] on input "text" at bounding box center [372, 168] width 230 height 22
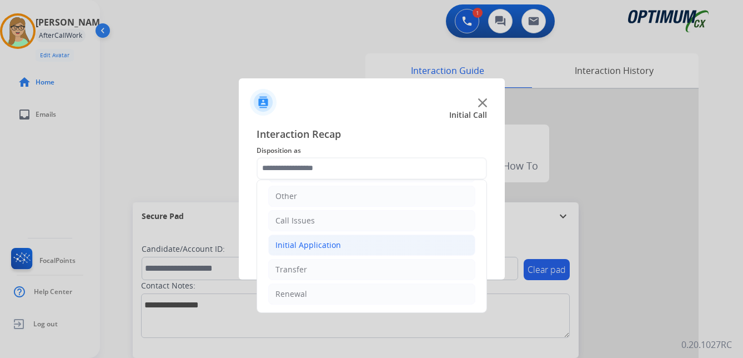
click at [314, 245] on div "Initial Application" at bounding box center [308, 244] width 66 height 11
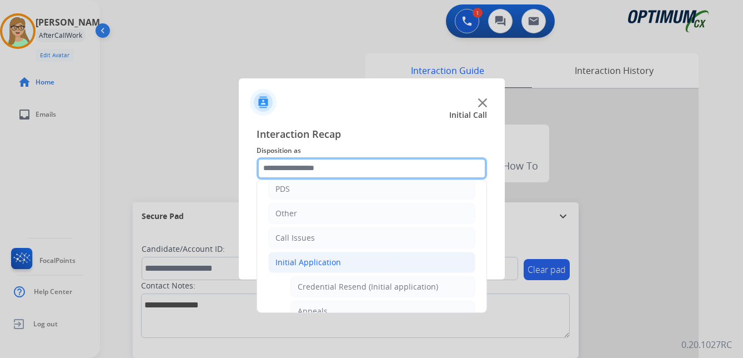
scroll to position [111, 0]
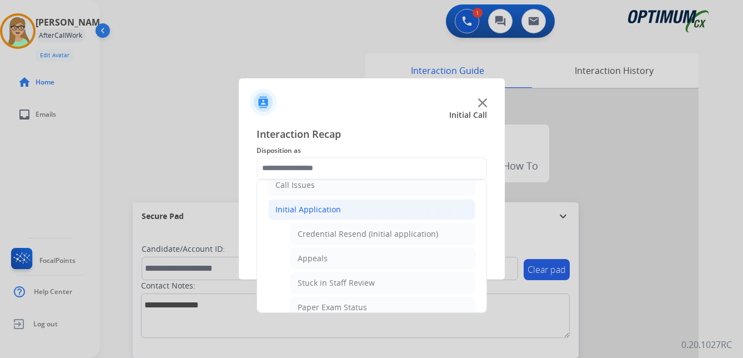
click at [301, 207] on div "Initial Application" at bounding box center [308, 209] width 66 height 11
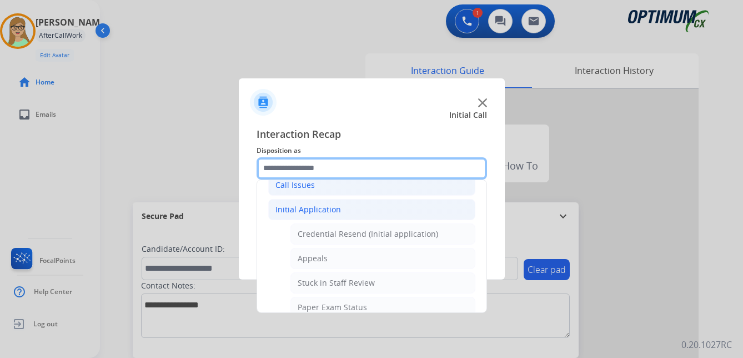
scroll to position [76, 0]
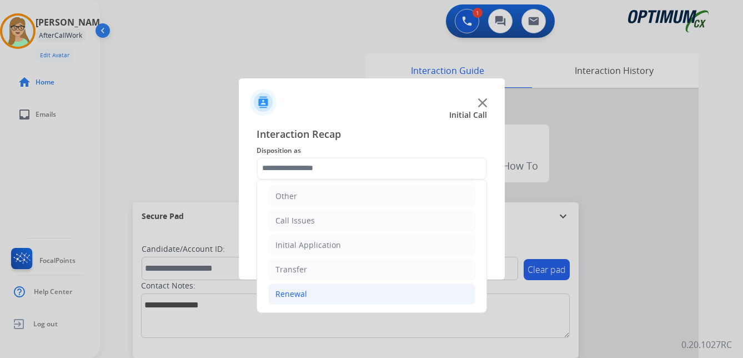
click at [294, 293] on div "Renewal" at bounding box center [291, 293] width 32 height 11
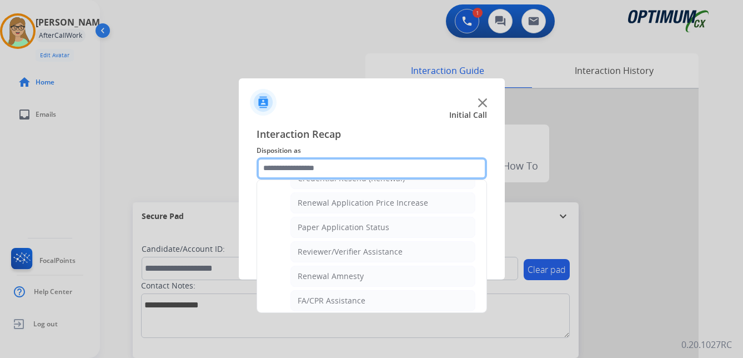
scroll to position [318, 0]
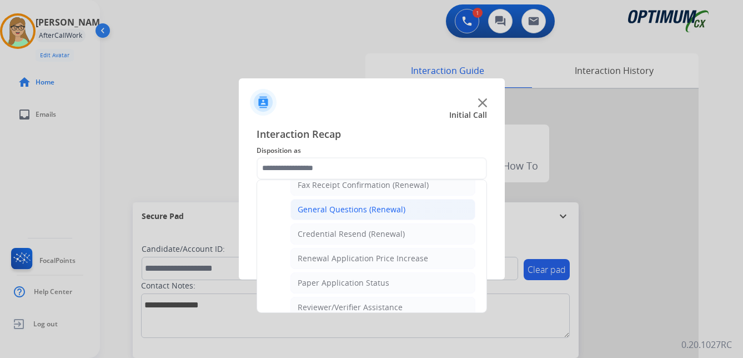
click at [355, 210] on div "General Questions (Renewal)" at bounding box center [352, 209] width 108 height 11
type input "**********"
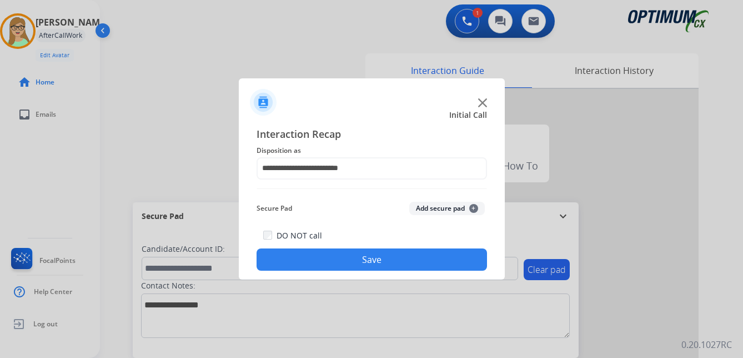
click at [351, 255] on button "Save" at bounding box center [372, 259] width 230 height 22
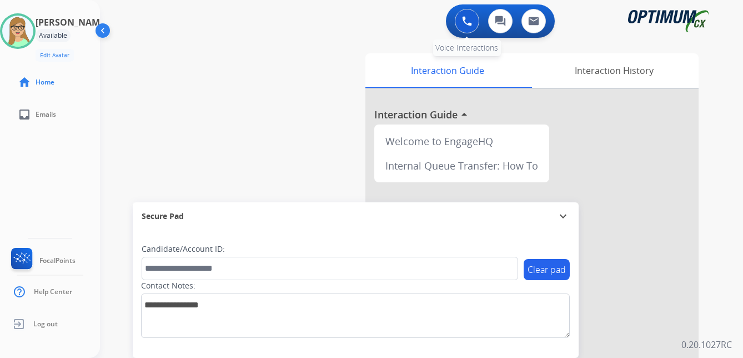
click at [457, 22] on button at bounding box center [467, 21] width 24 height 24
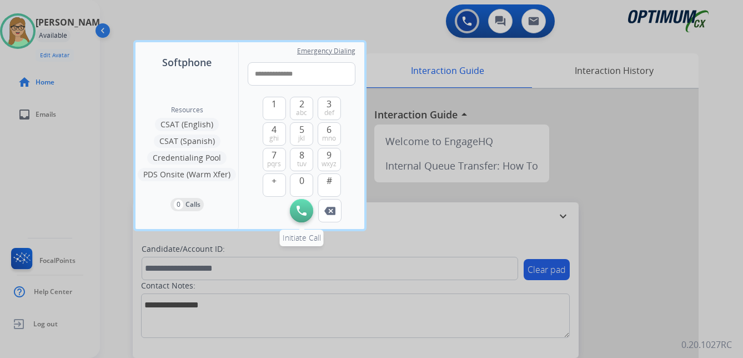
type input "**********"
click at [301, 207] on img at bounding box center [301, 210] width 10 height 10
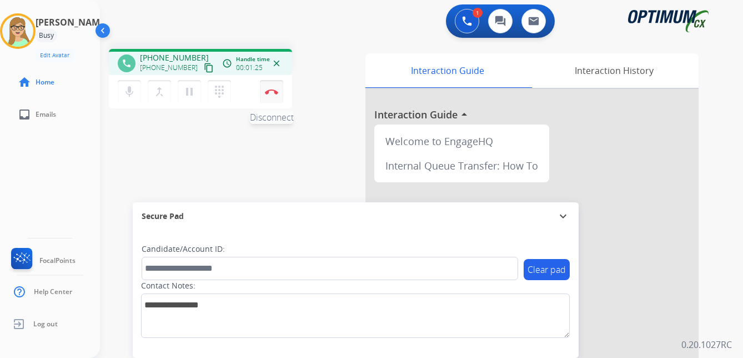
click at [273, 92] on img at bounding box center [271, 92] width 13 height 6
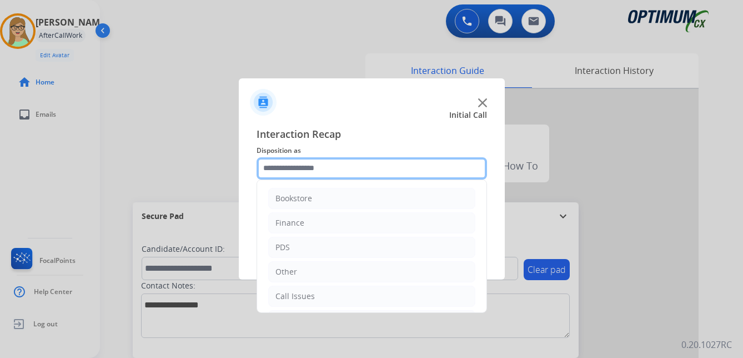
click at [321, 167] on input "text" at bounding box center [372, 168] width 230 height 22
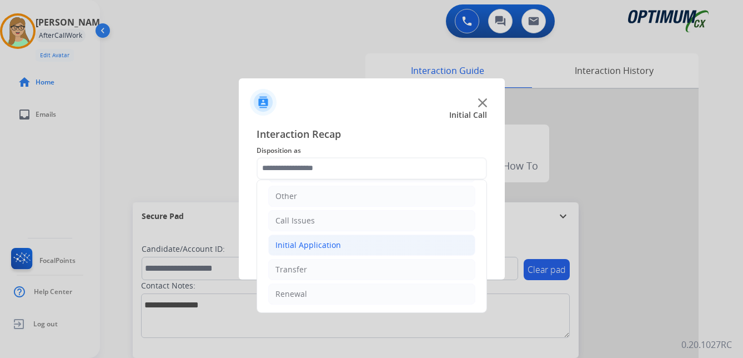
click at [322, 243] on div "Initial Application" at bounding box center [308, 244] width 66 height 11
click at [323, 295] on div "Appeals" at bounding box center [313, 293] width 30 height 11
type input "*******"
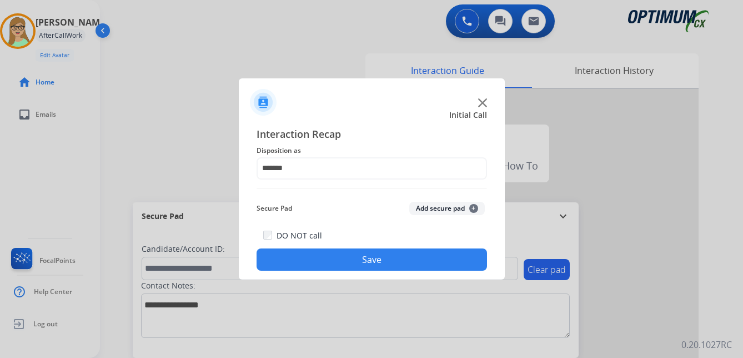
click at [338, 261] on button "Save" at bounding box center [372, 259] width 230 height 22
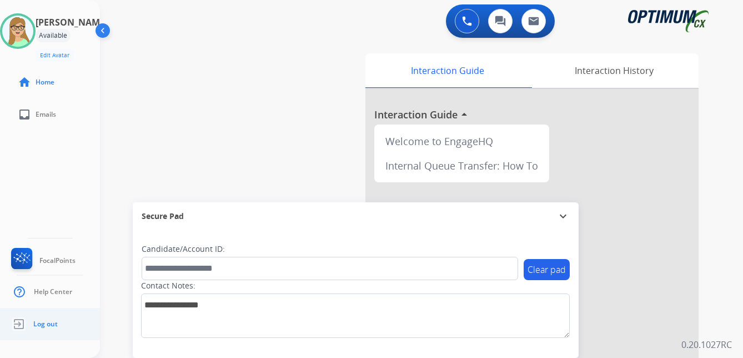
click at [52, 321] on span "Log out" at bounding box center [45, 323] width 24 height 9
